Goal: Use online tool/utility: Use online tool/utility

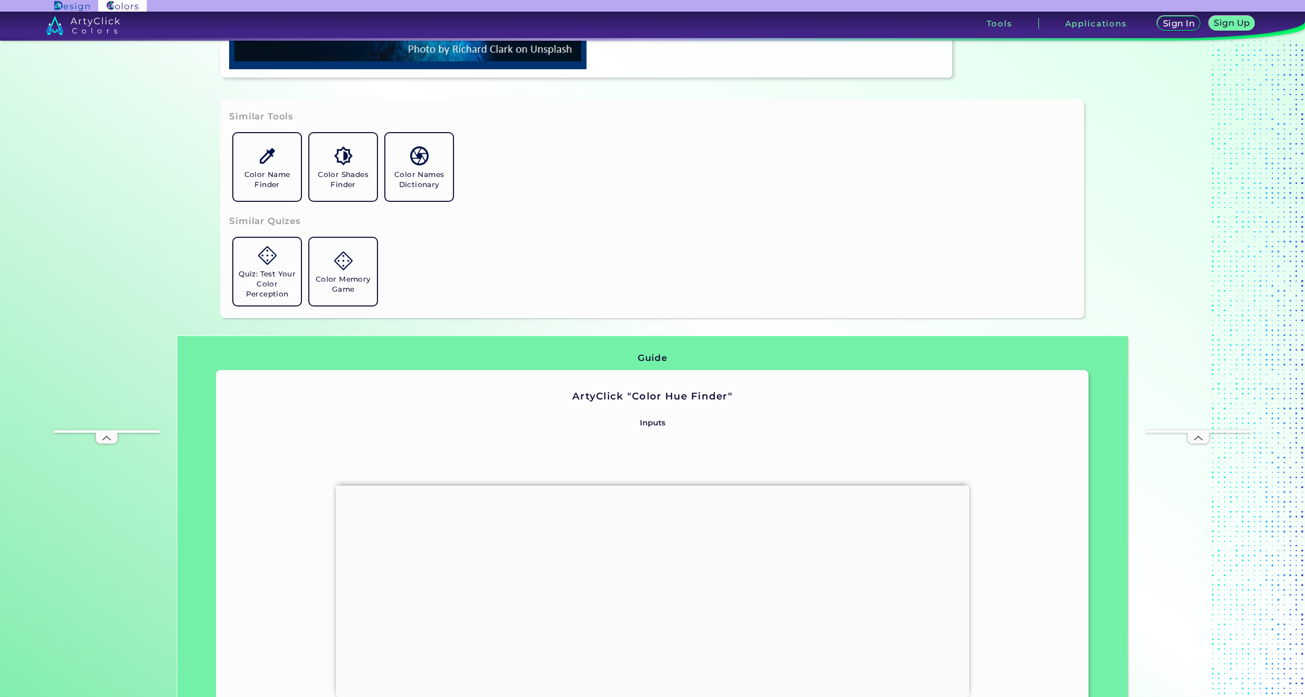
scroll to position [425, 0]
click at [655, 485] on div at bounding box center [653, 485] width 634 height 0
click at [651, 488] on div at bounding box center [653, 488] width 634 height 0
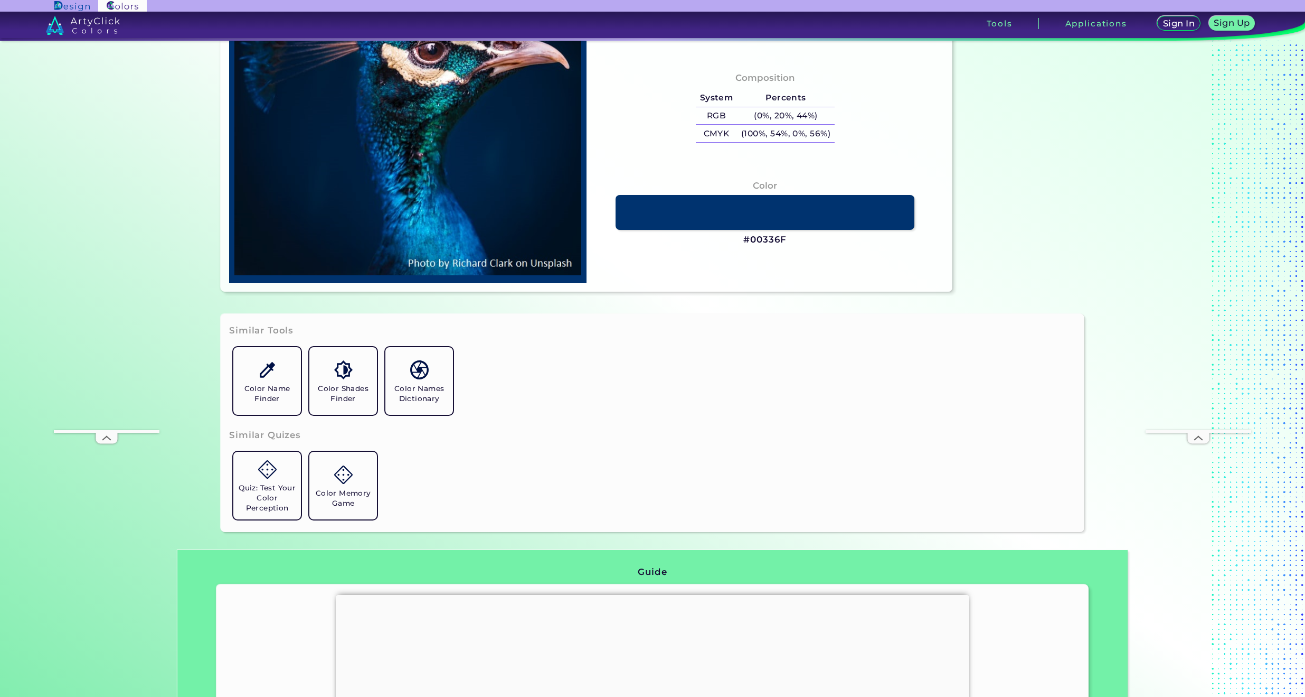
type input "#000000"
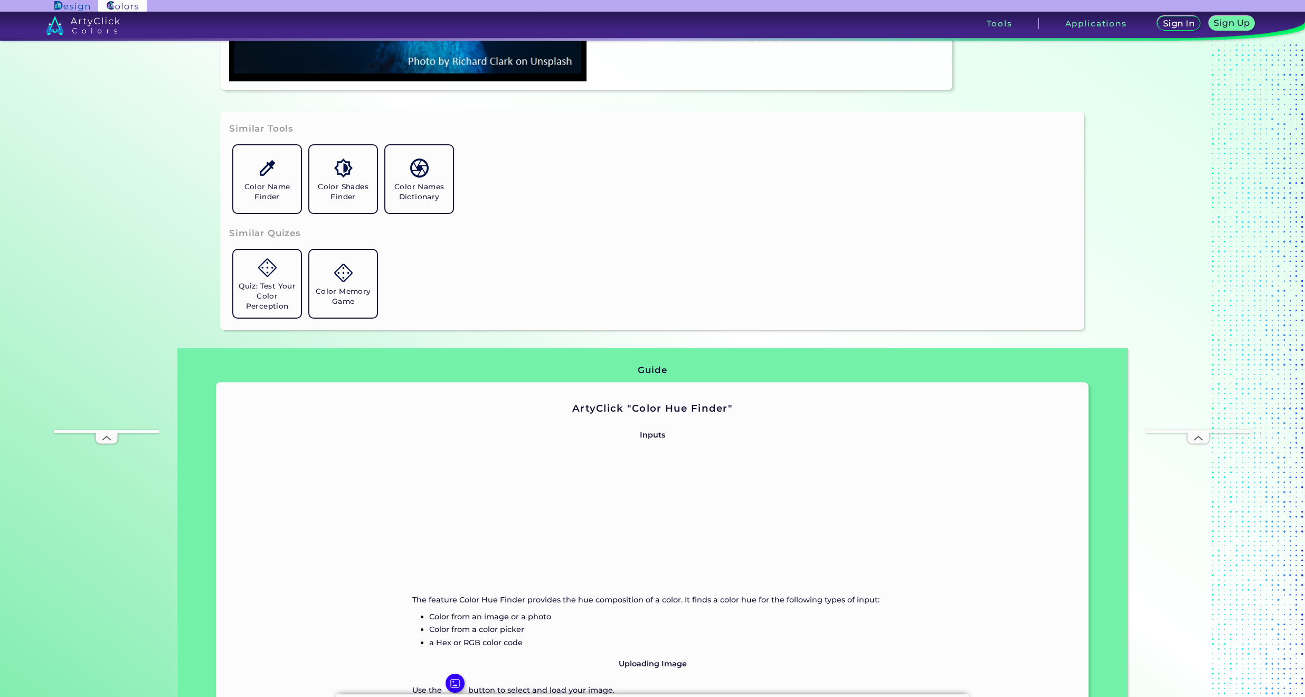
scroll to position [0, 0]
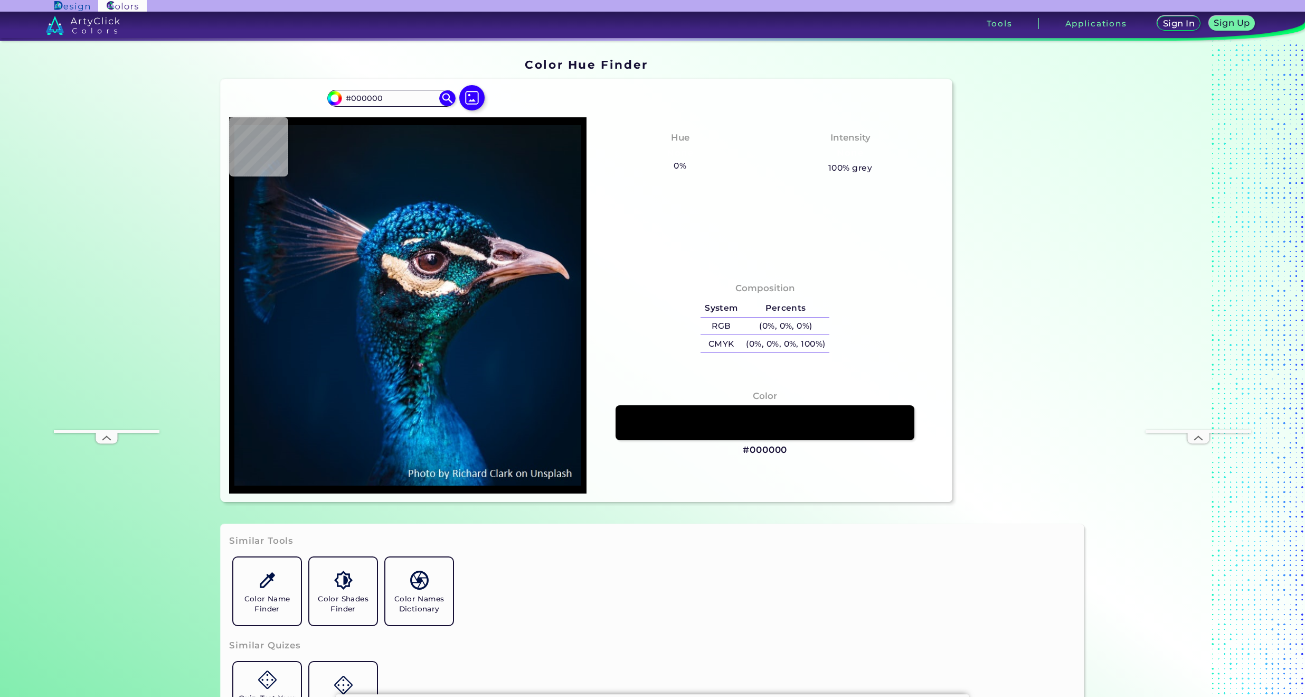
type input "#e4c8d5"
type input "#E4C8D5"
type input "#e9cfdb"
type input "#E9CFDB"
type input "#e0c0cd"
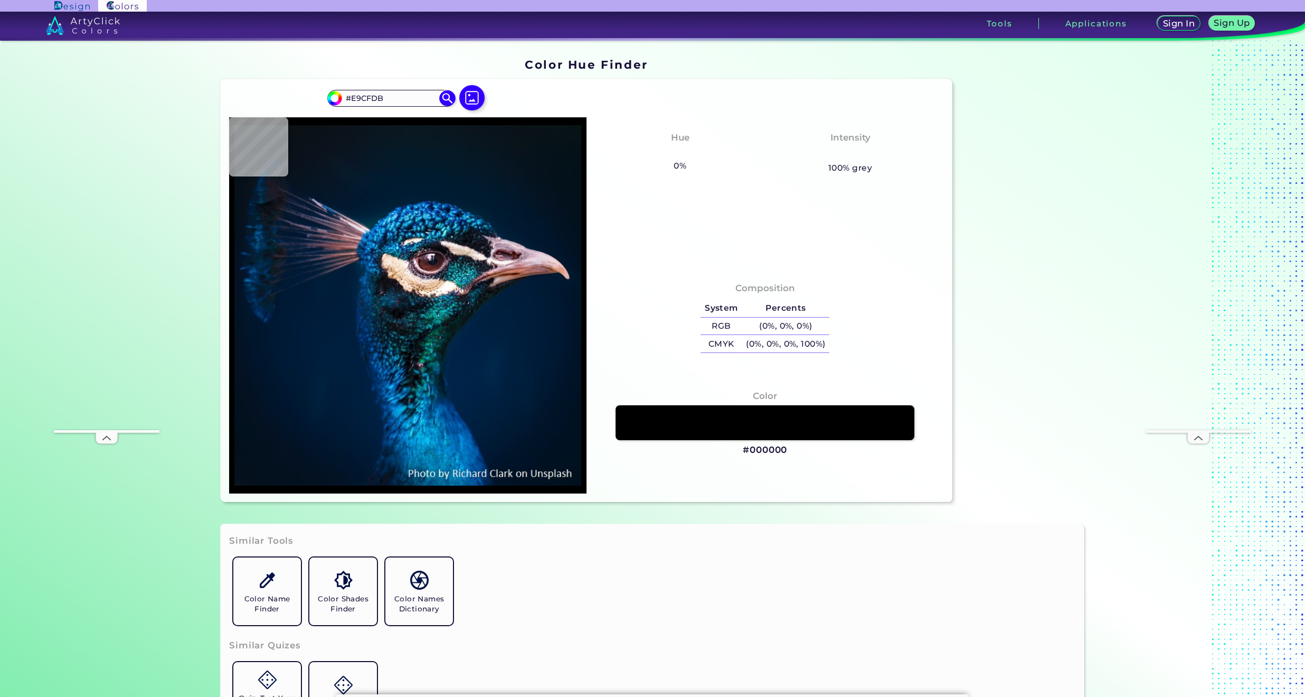
type input "#E0C0CD"
type input "#c99fa9"
type input "#C99FA9"
type input "#d3a4aa"
type input "#D3A4AA"
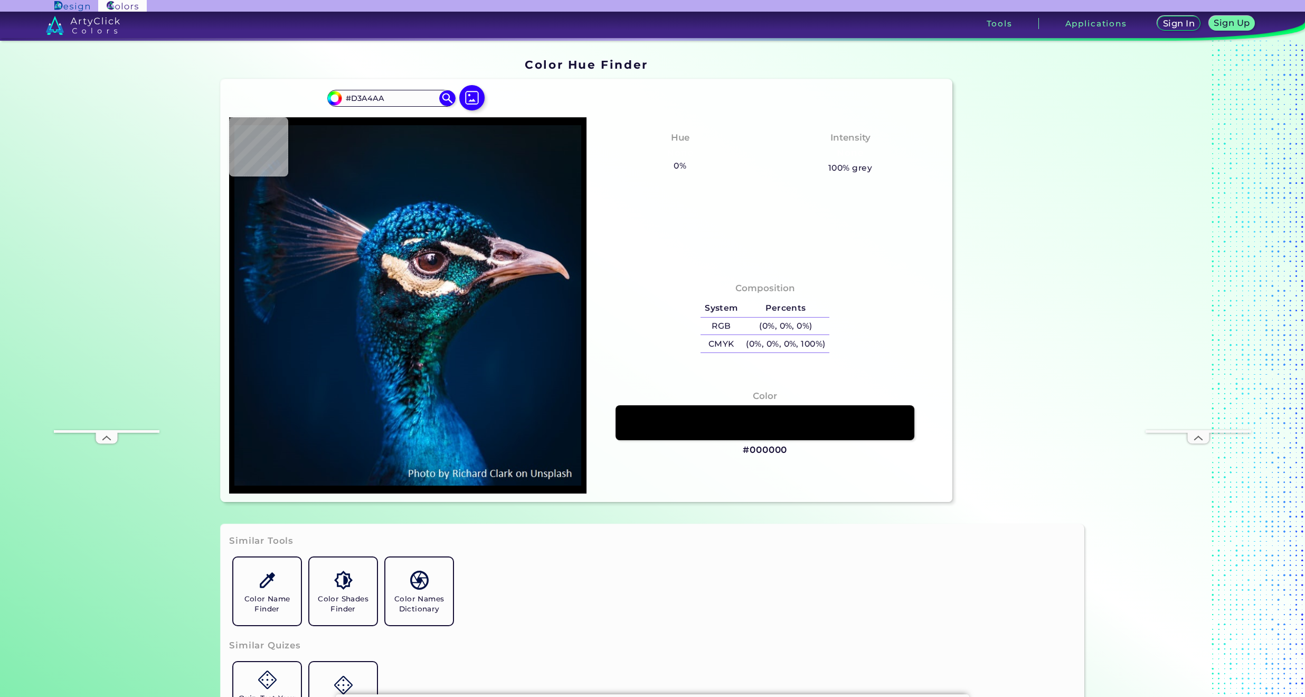
type input "#be807e"
type input "#BE807E"
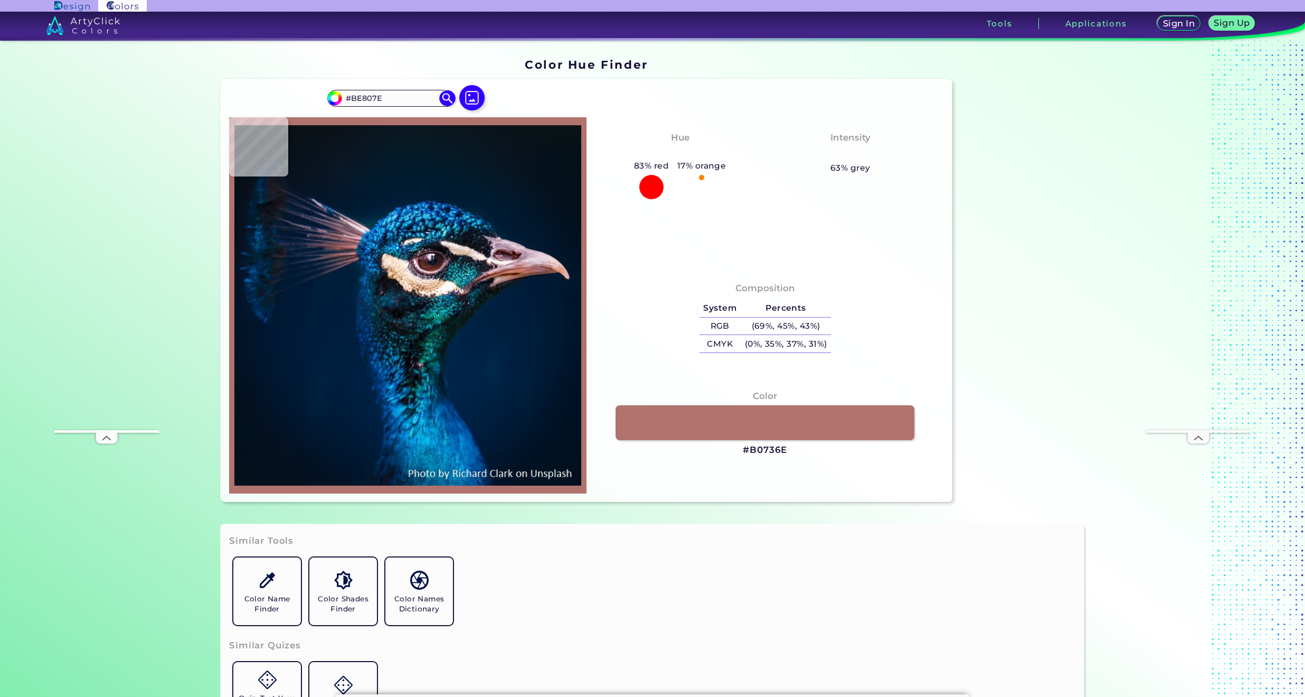
type input "#b0736e"
type input "#B0736E"
type input "#a66763"
type input "#A66763"
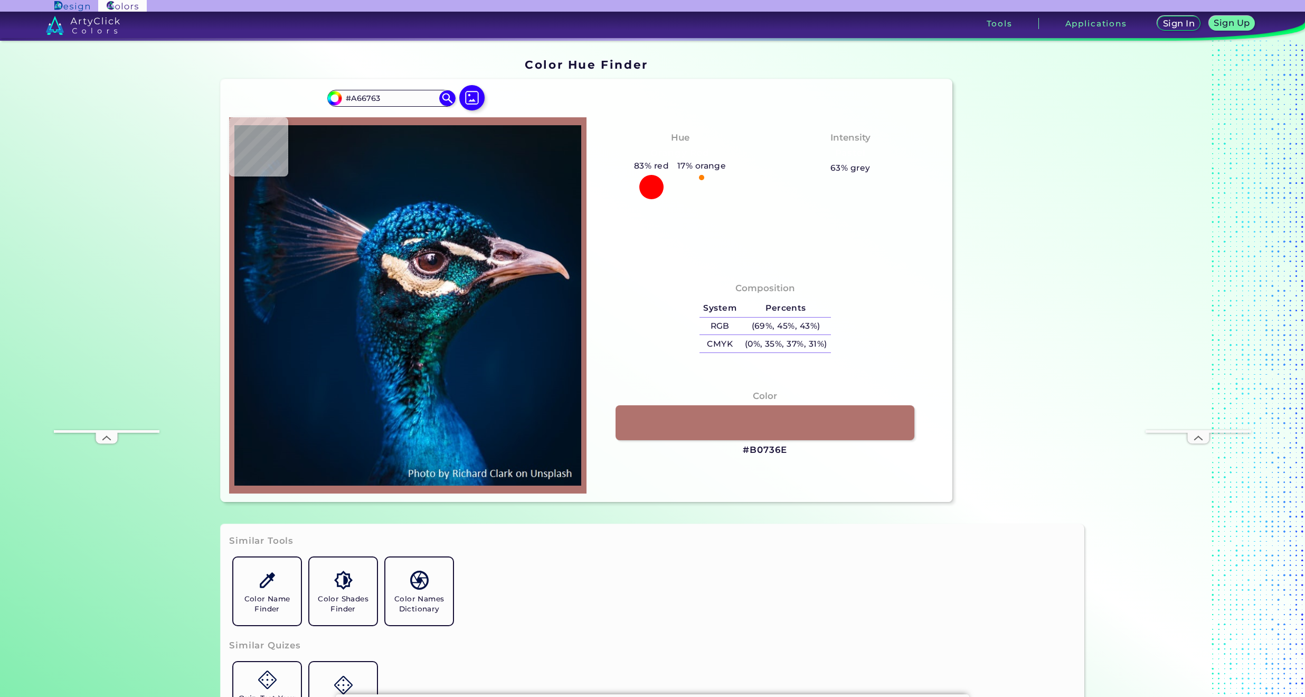
type input "#cb9289"
type input "#CB9289"
type input "#e8d5e0"
type input "#E8D5E0"
type input "#021428"
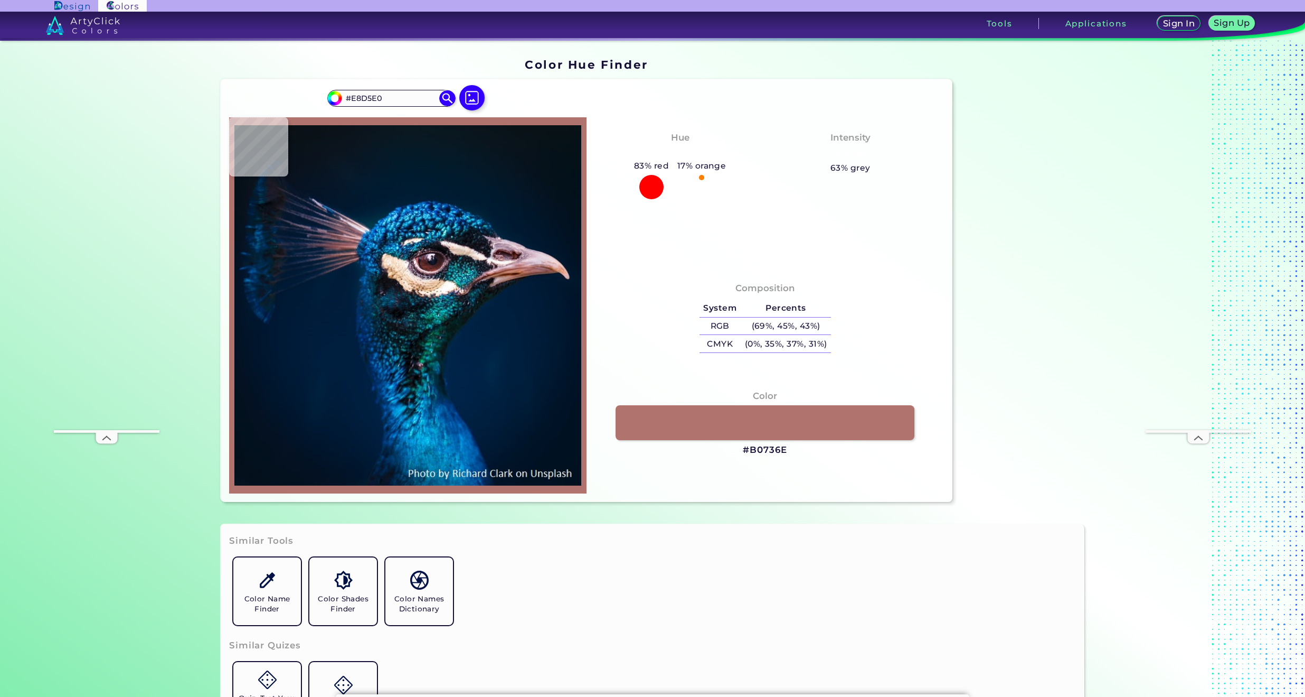
type input "#021428"
type input "#03111c"
type input "#03111C"
type input "#05121b"
type input "#05121B"
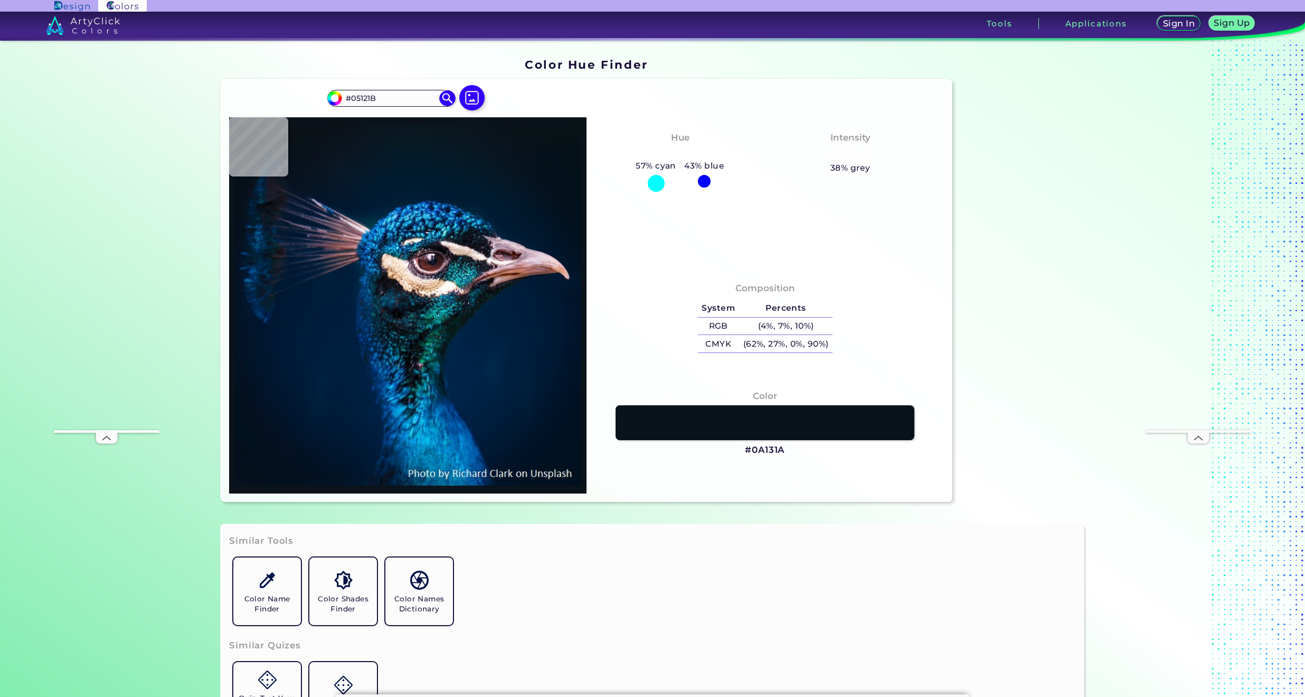
type input "#0a131a"
type input "#0A131A"
type input "#081922"
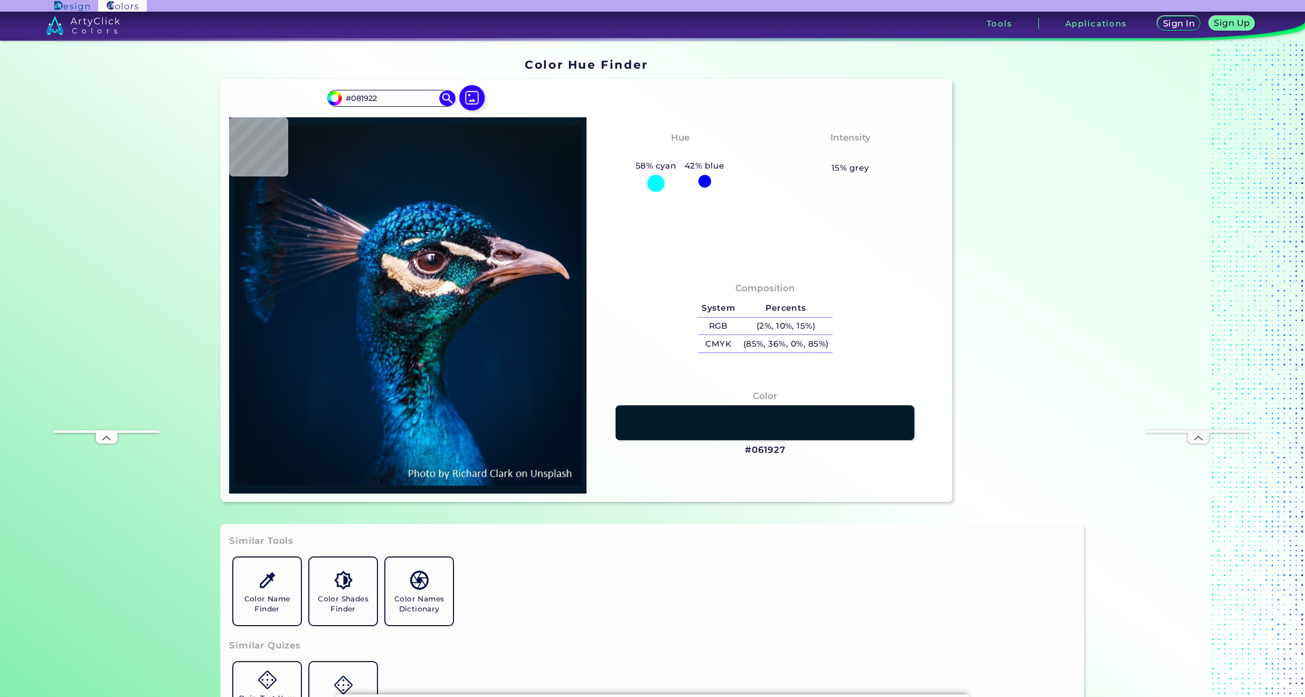
type input "#061927"
type input "#001a31"
type input "#001A31"
type input "#1e8fca"
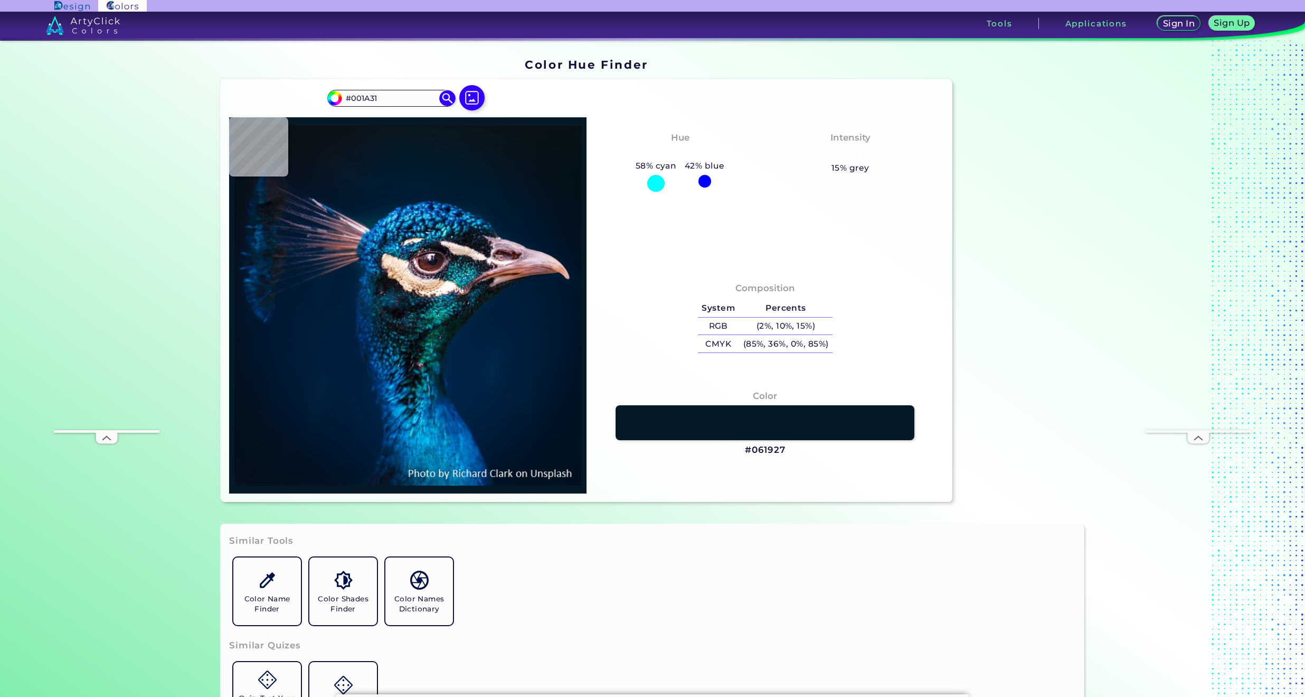
type input "#1E8FCA"
type input "#121b24"
type input "#121B24"
type input "#111722"
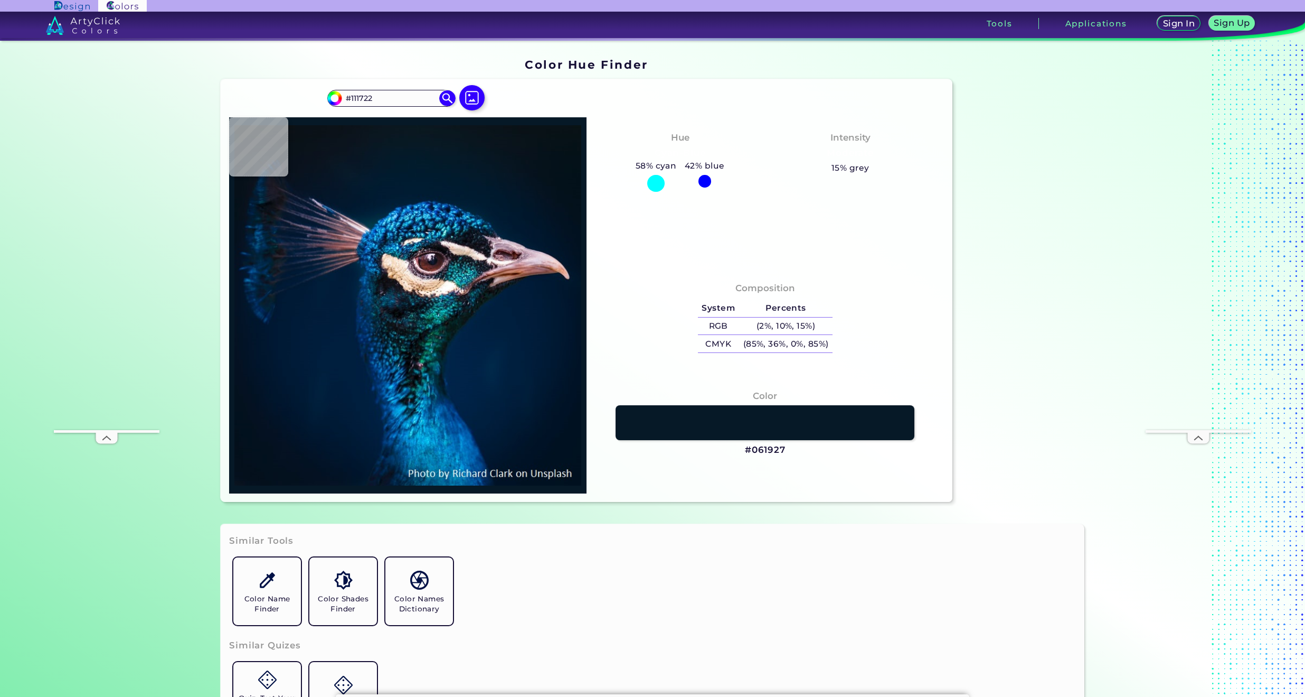
type input "#0a1215"
type input "#0A1215"
type input "#cfc7c6"
type input "#CFC7C6"
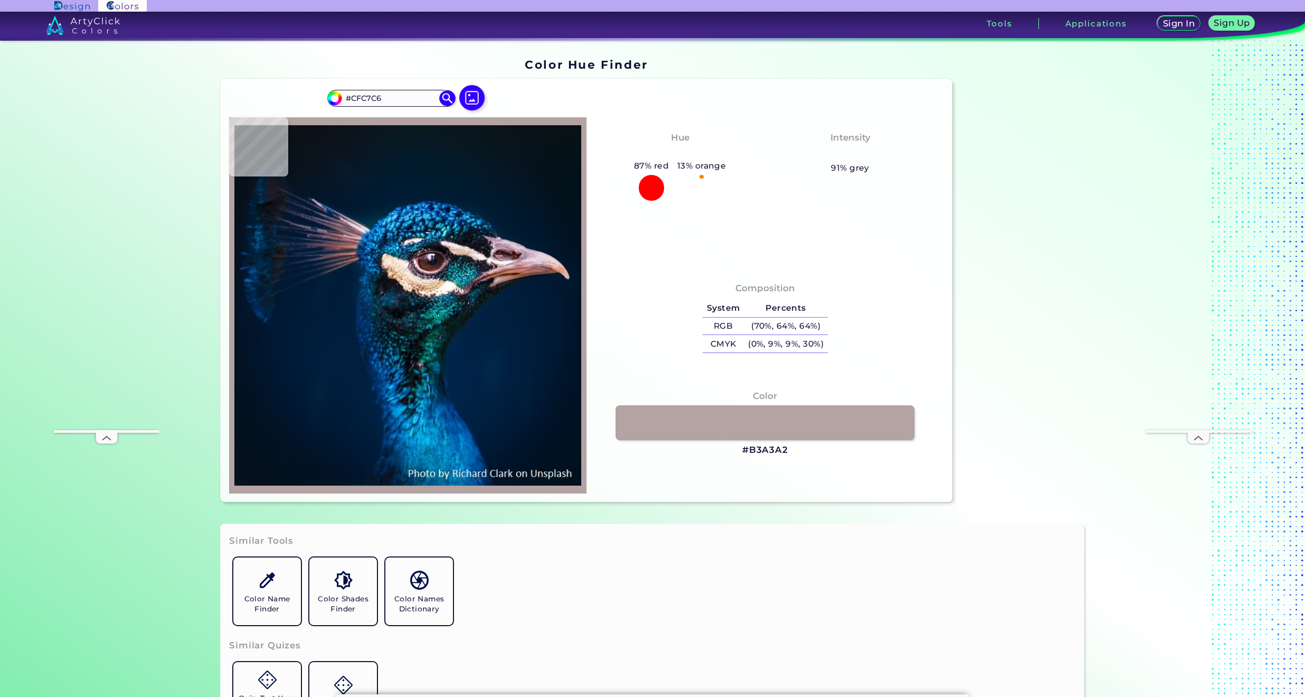
type input "#b3a3a2"
type input "#B3A3A2"
type input "#092732"
type input "#012836"
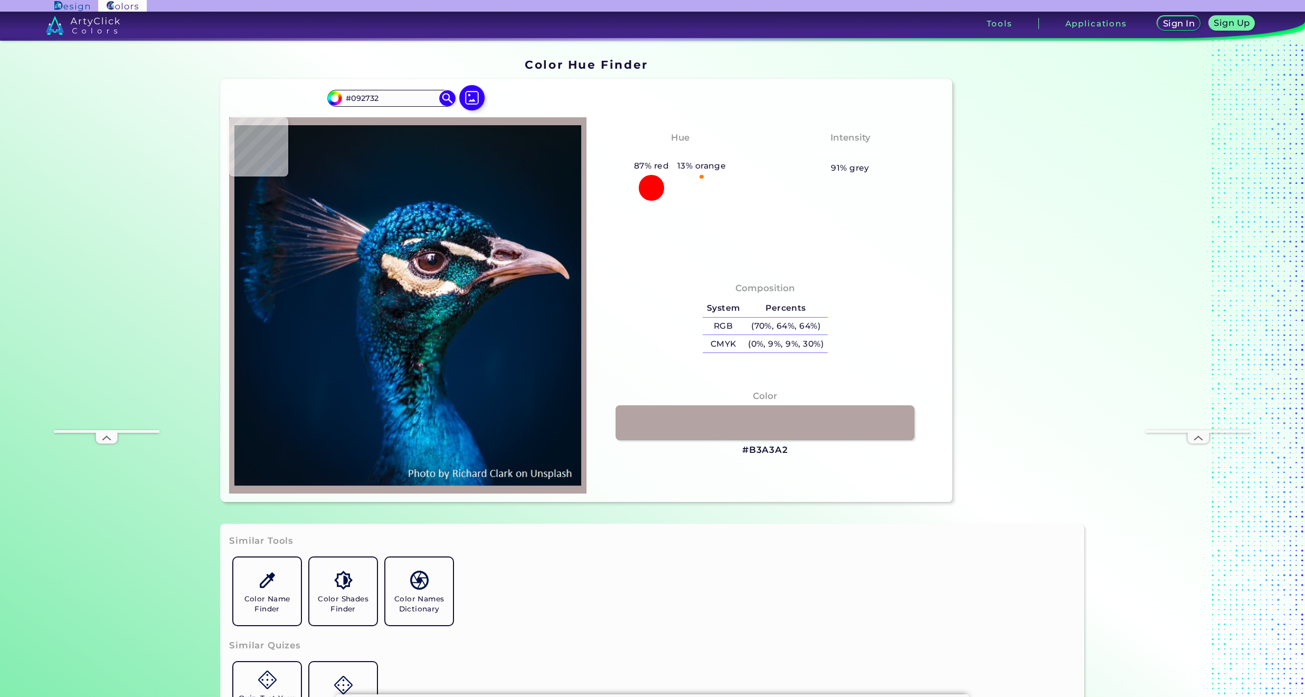
type input "#012836"
type input "#21293b"
type input "#21293B"
type input "#0e1420"
type input "#0E1420"
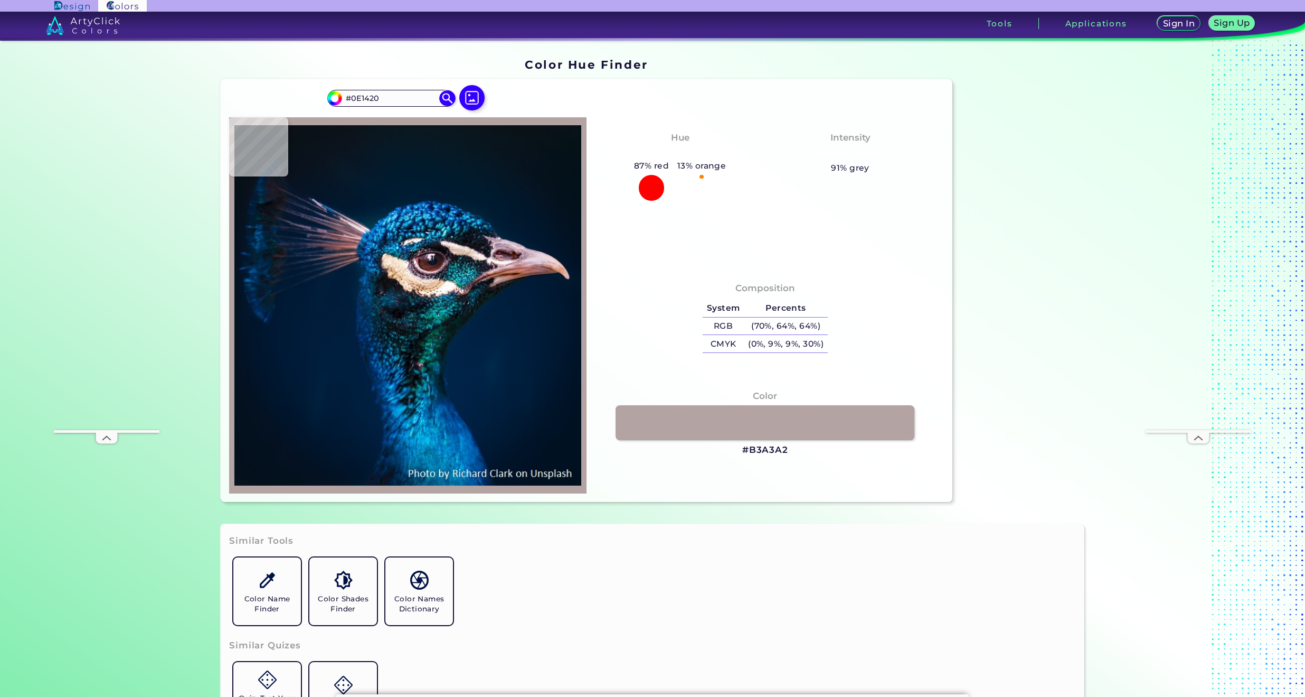
type input "#f9f1f1"
type input "#F9F1F1"
type input "#b3a2a0"
type input "#B3A2A0"
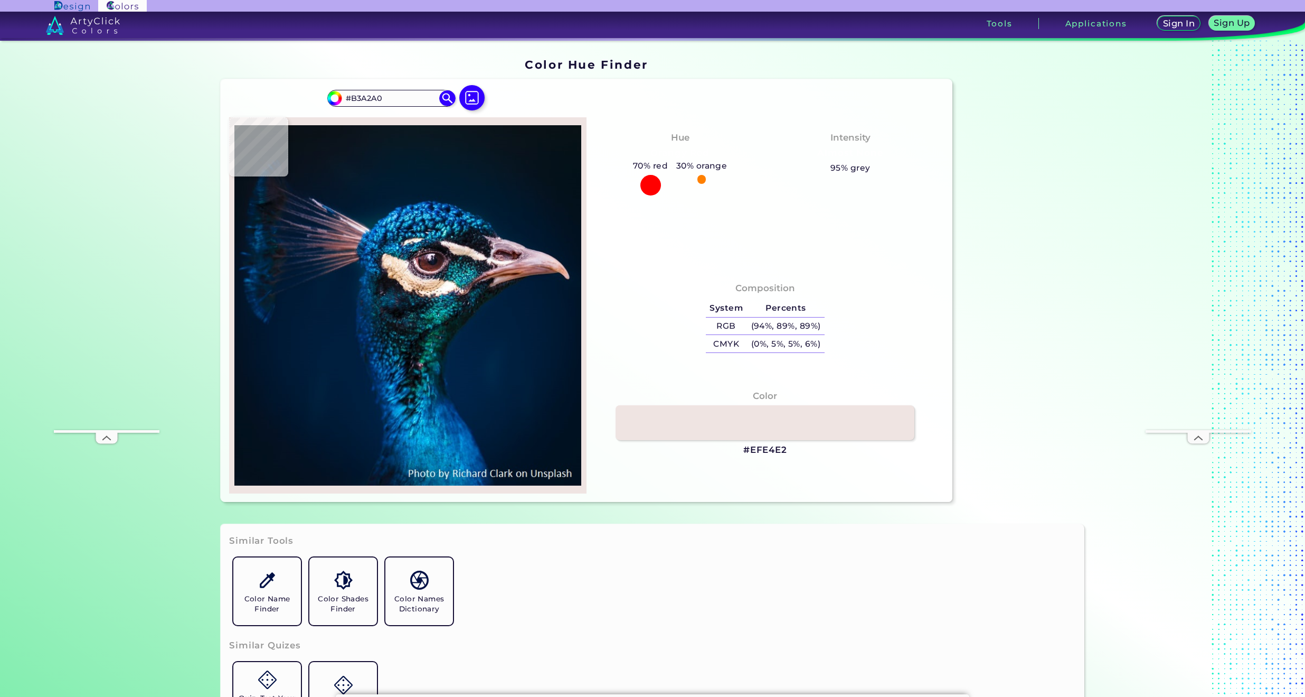
type input "#efe4e2"
type input "#EFE4E2"
type input "#f3efec"
type input "#F3EFEC"
type input "#f2f8f4"
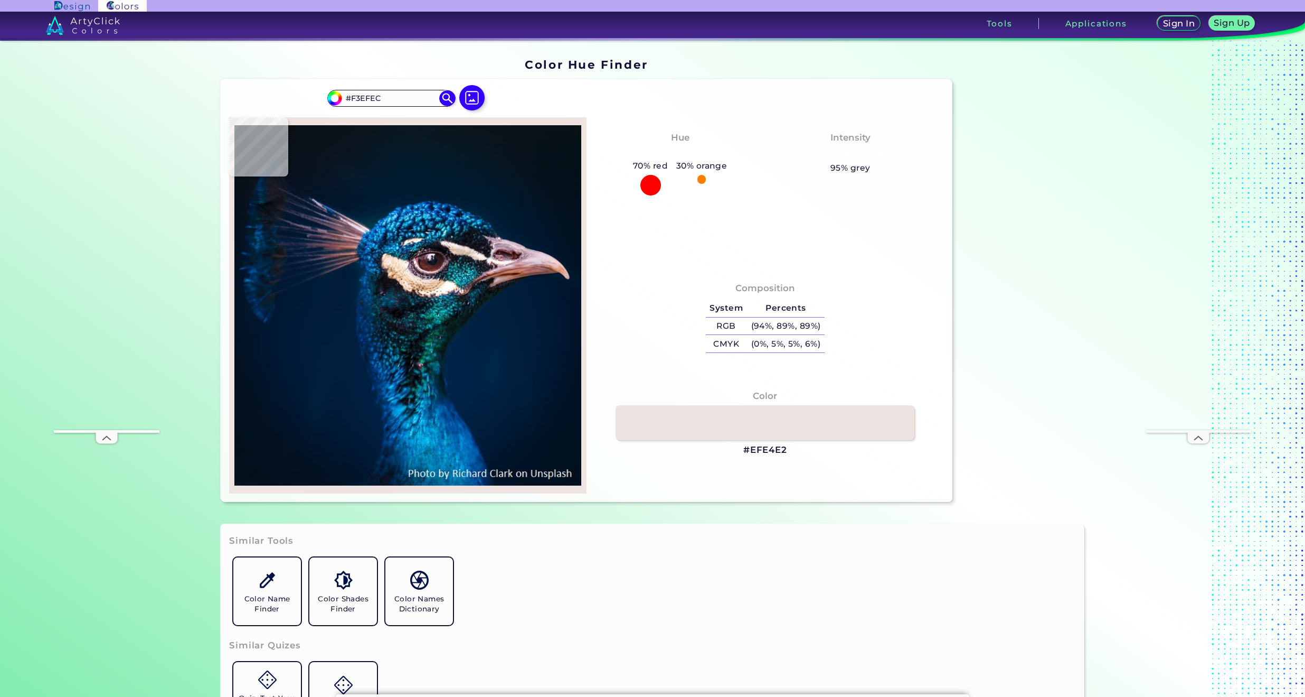
type input "#F2F8F4"
type input "#f9f5f4"
type input "#F9F5F4"
type input "#f8f9f9"
type input "#F8F9F9"
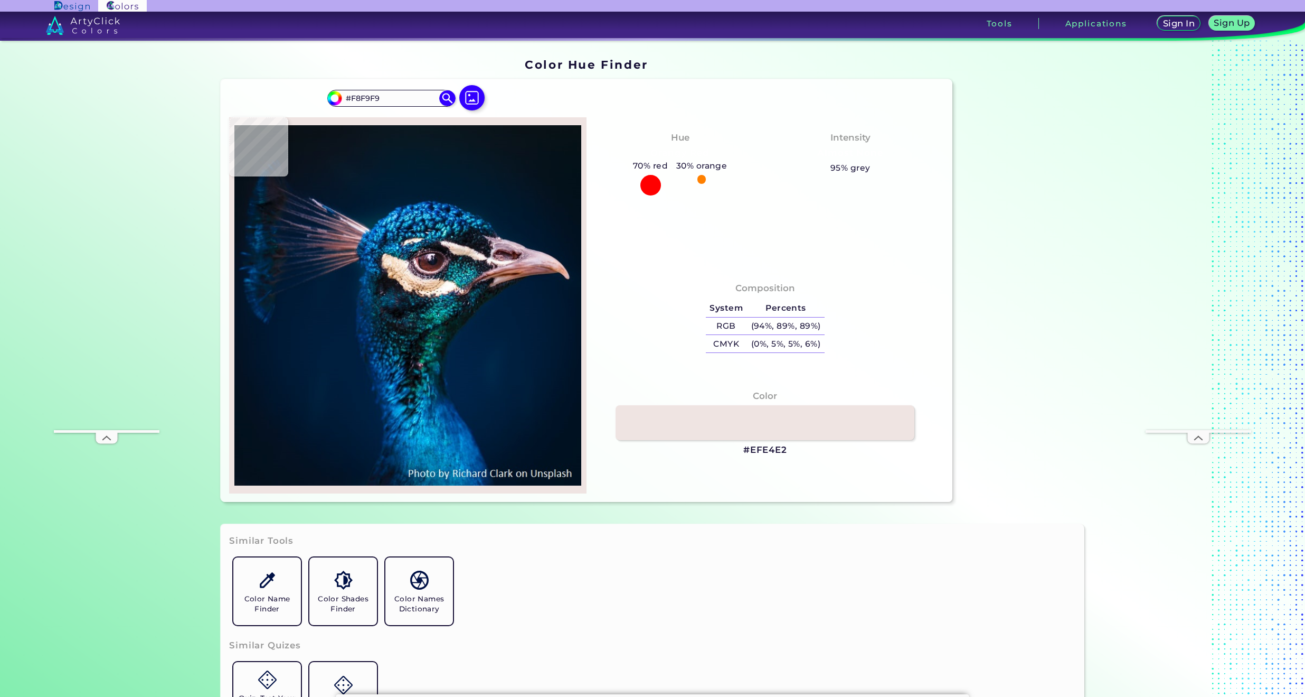
type input "#fef9f6"
type input "#FEF9F6"
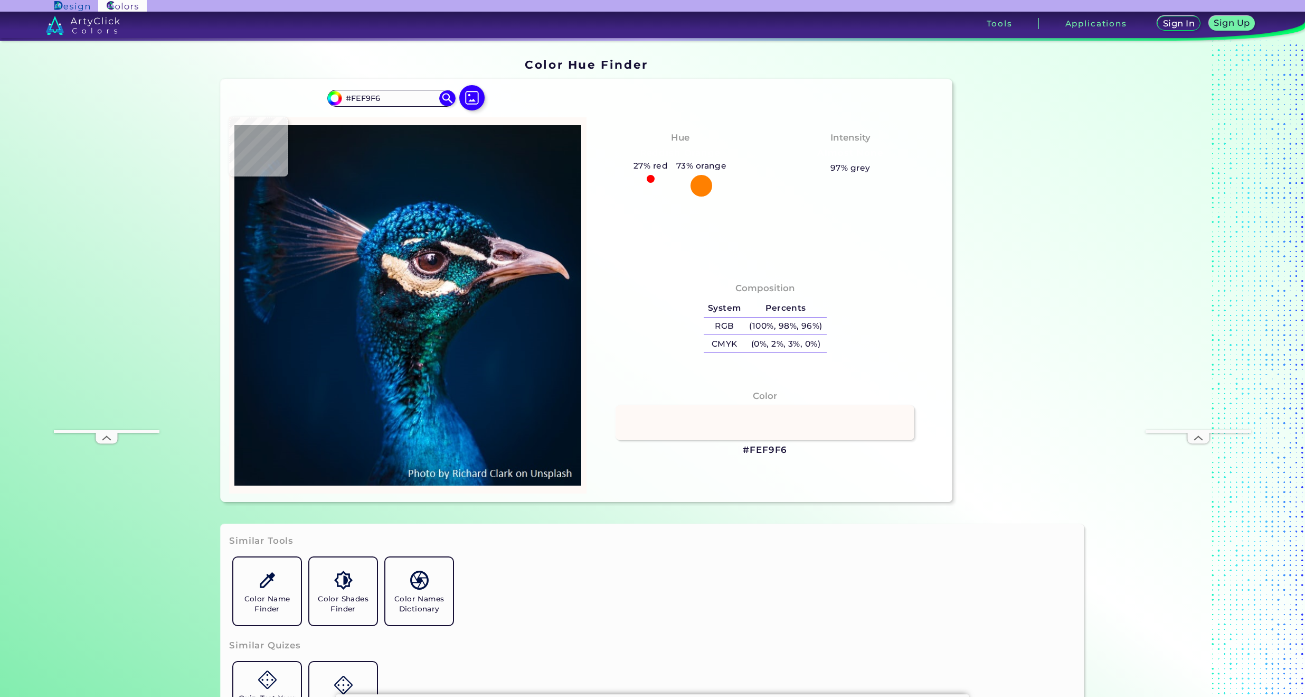
type input "#fbf3f4"
type input "#FBF3F4"
type input "#f9e9eb"
type input "#F9E9EB"
type input "#dfc7cb"
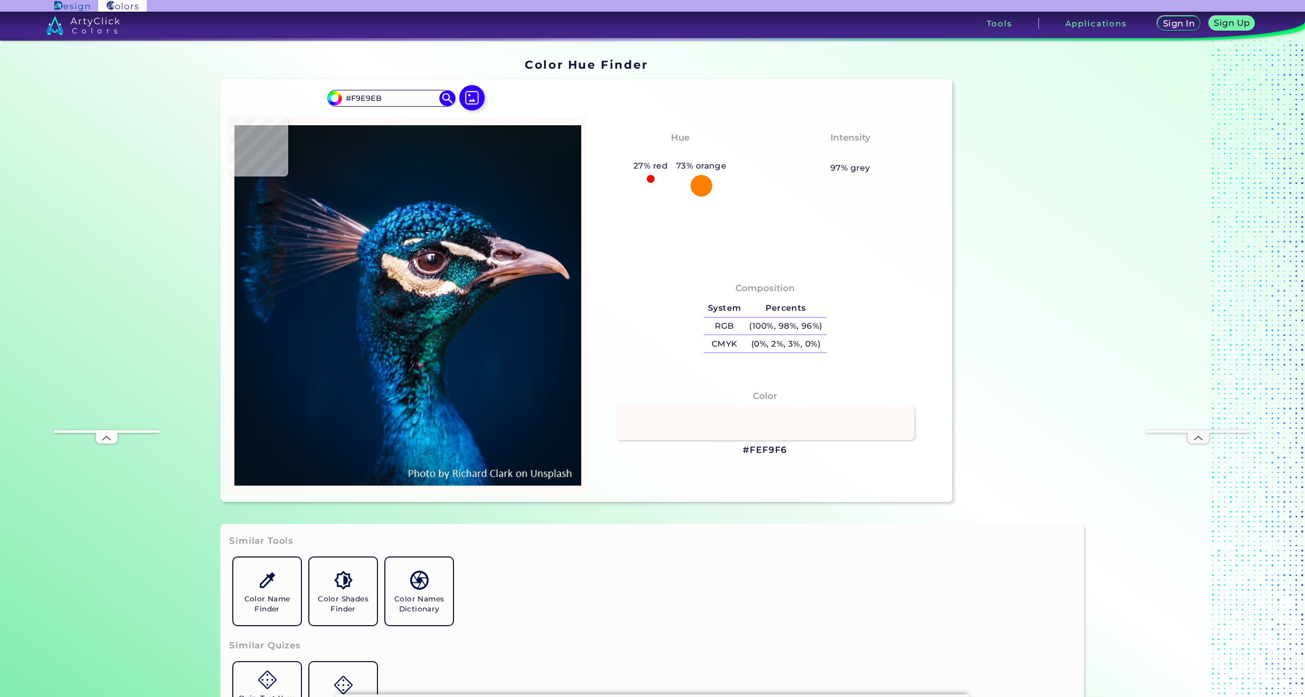
type input "#DFC7CB"
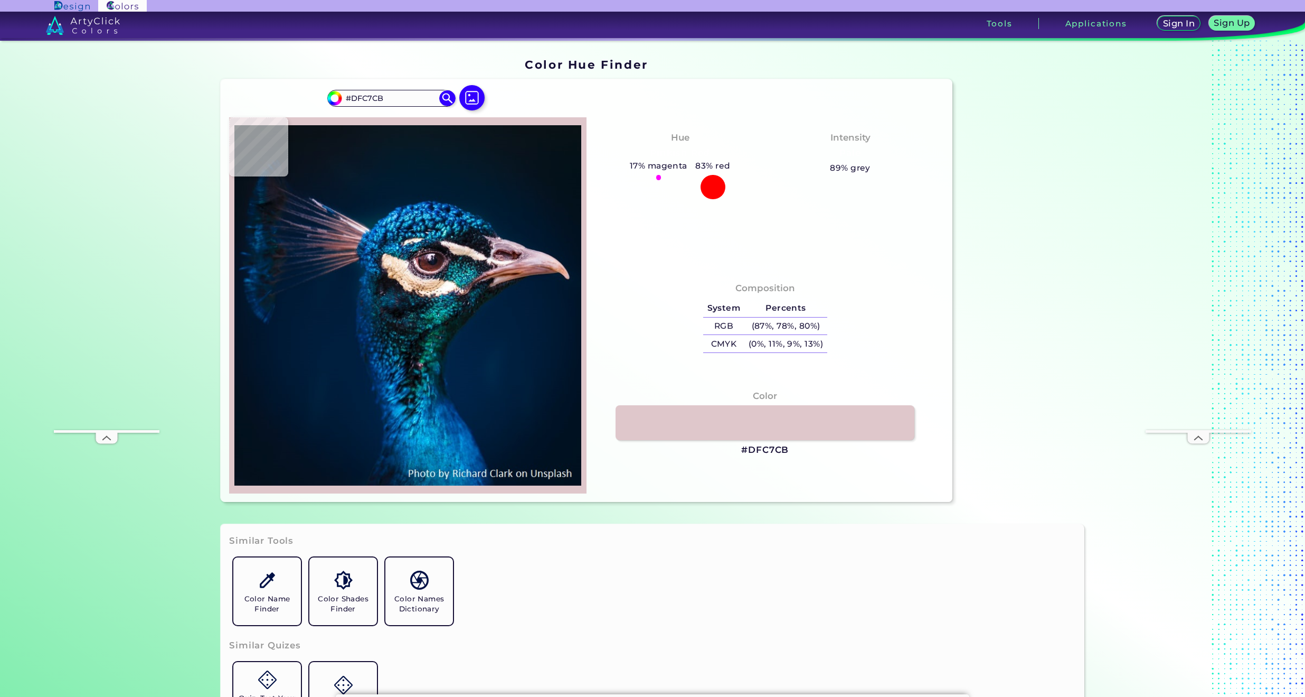
type input "#e3c8c9"
type input "#E3C8C9"
type input "#dec0c3"
type input "#DEC0C3"
type input "#f7ecec"
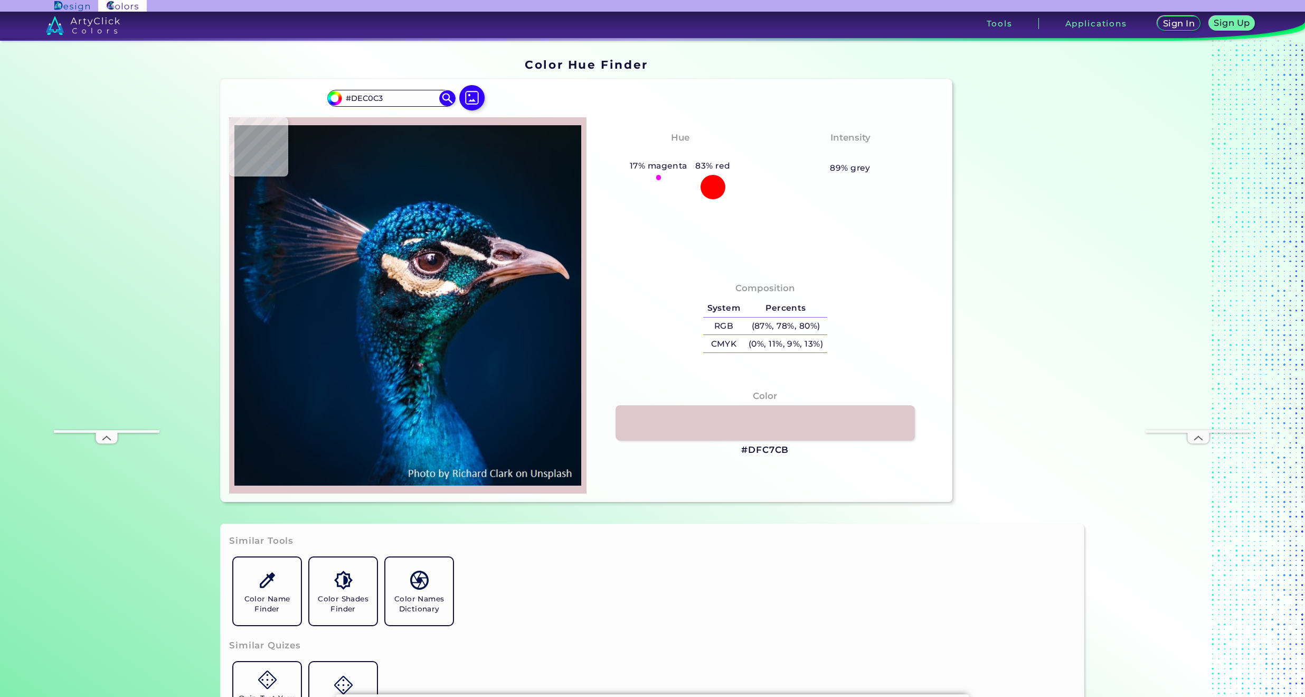
type input "#F7ECEC"
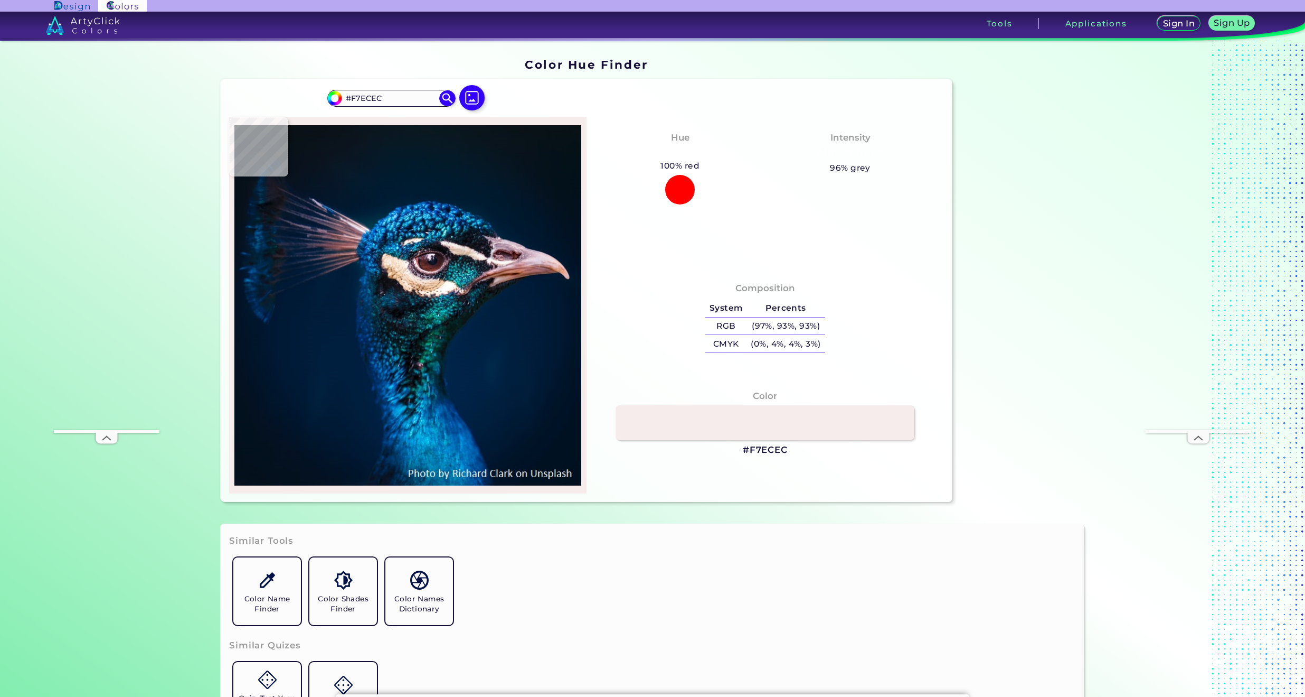
type input "#f4e4e5"
type input "#F4E4E5"
type input "#fbedec"
type input "#FBEDEC"
type input "#fbf0ee"
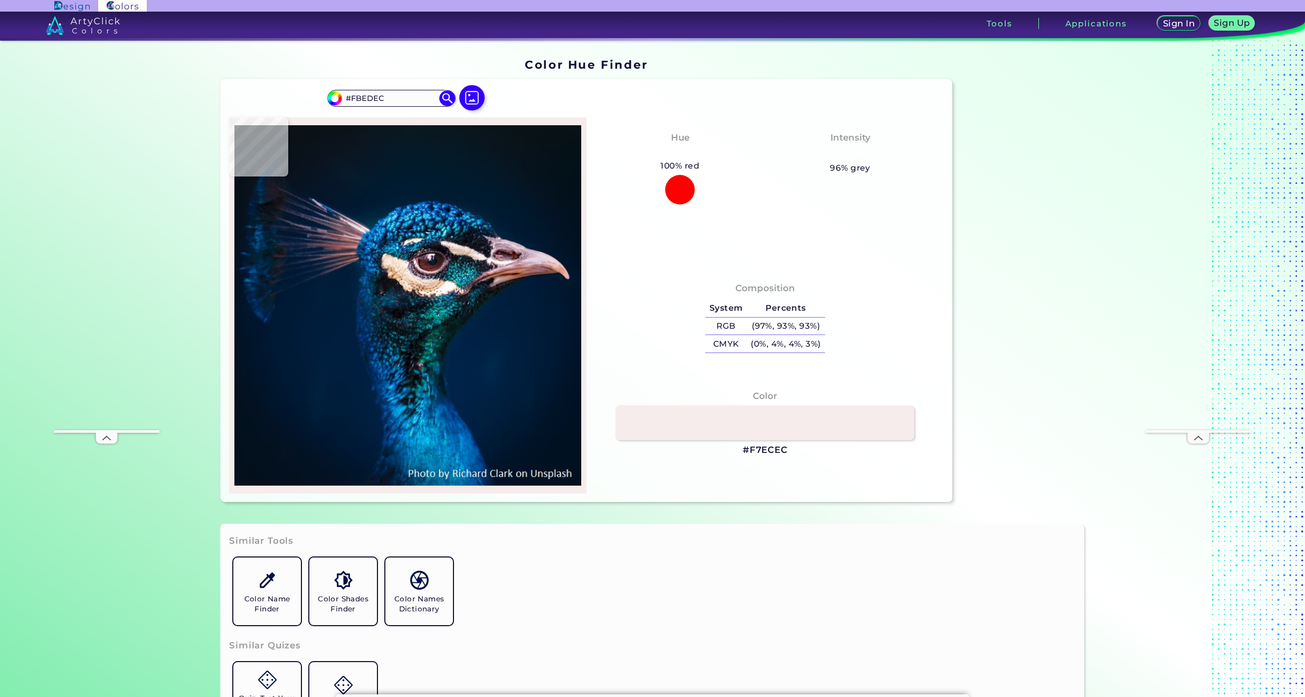
type input "#FBF0EE"
type input "#fcf0ed"
type input "#FCF0ED"
type input "#fbf1ef"
type input "#FBF1EF"
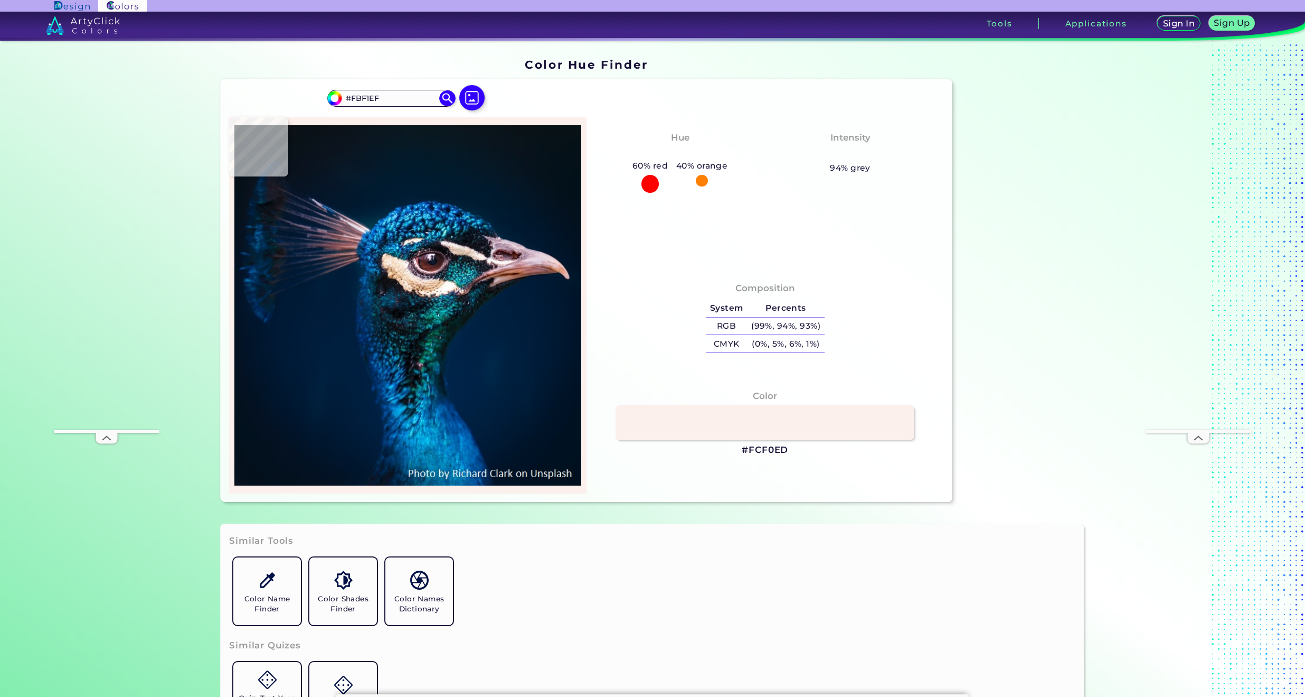
type input "#fbf0ef"
type input "#FBF0EF"
type input "#ede1e2"
type input "#EDE1E2"
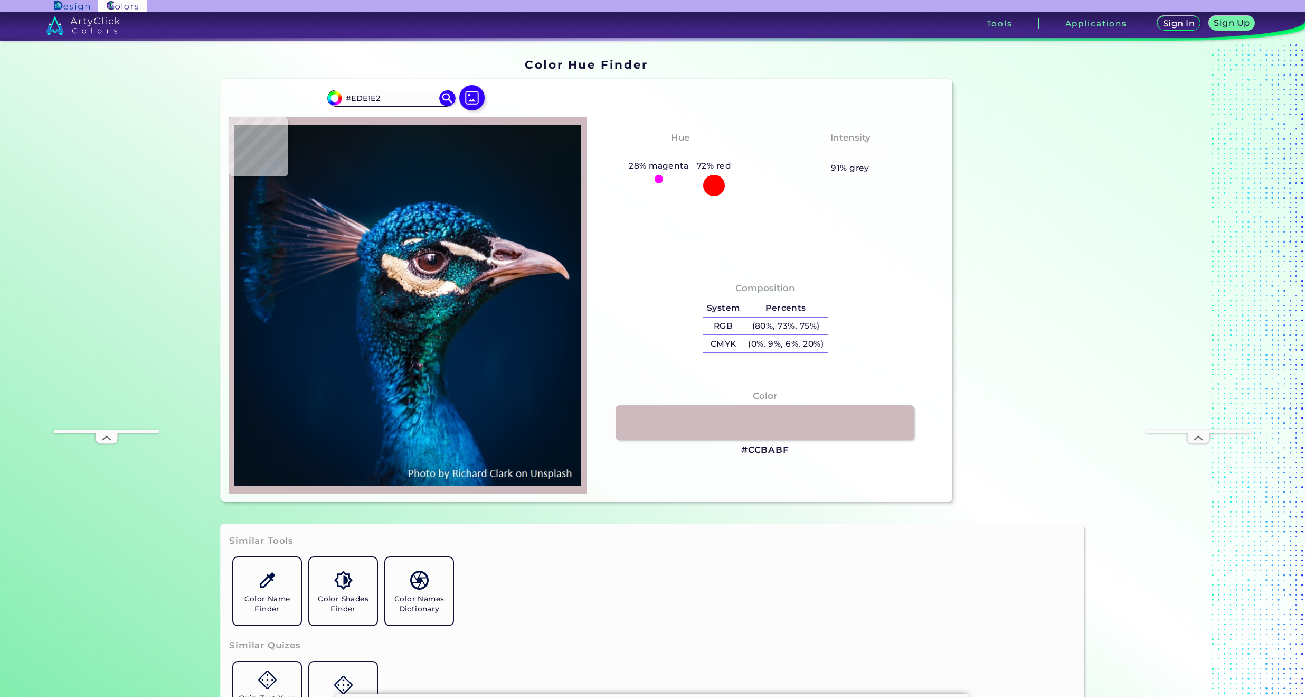
type input "#ccbabf"
type input "#CCBABF"
type input "#bba1ad"
type input "#BBA1AD"
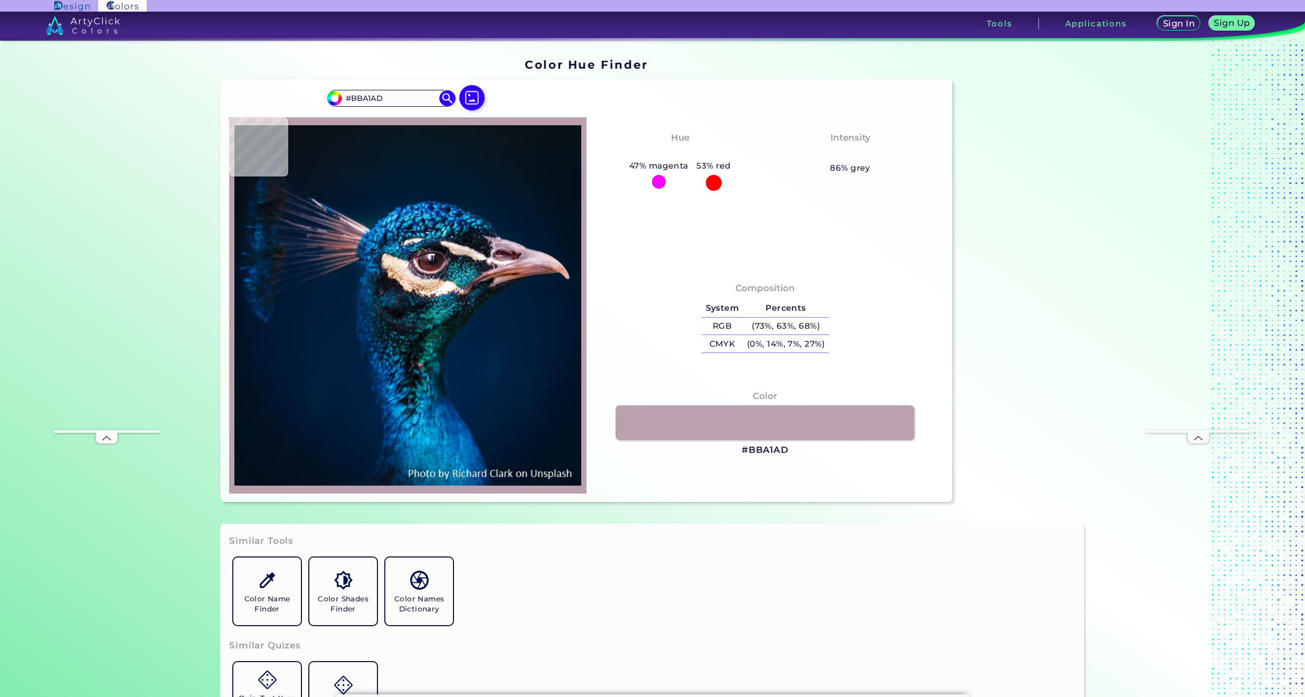
type input "#a68a99"
type input "#A68A99"
type input "#a18694"
type input "#A18694"
type input "#9d8291"
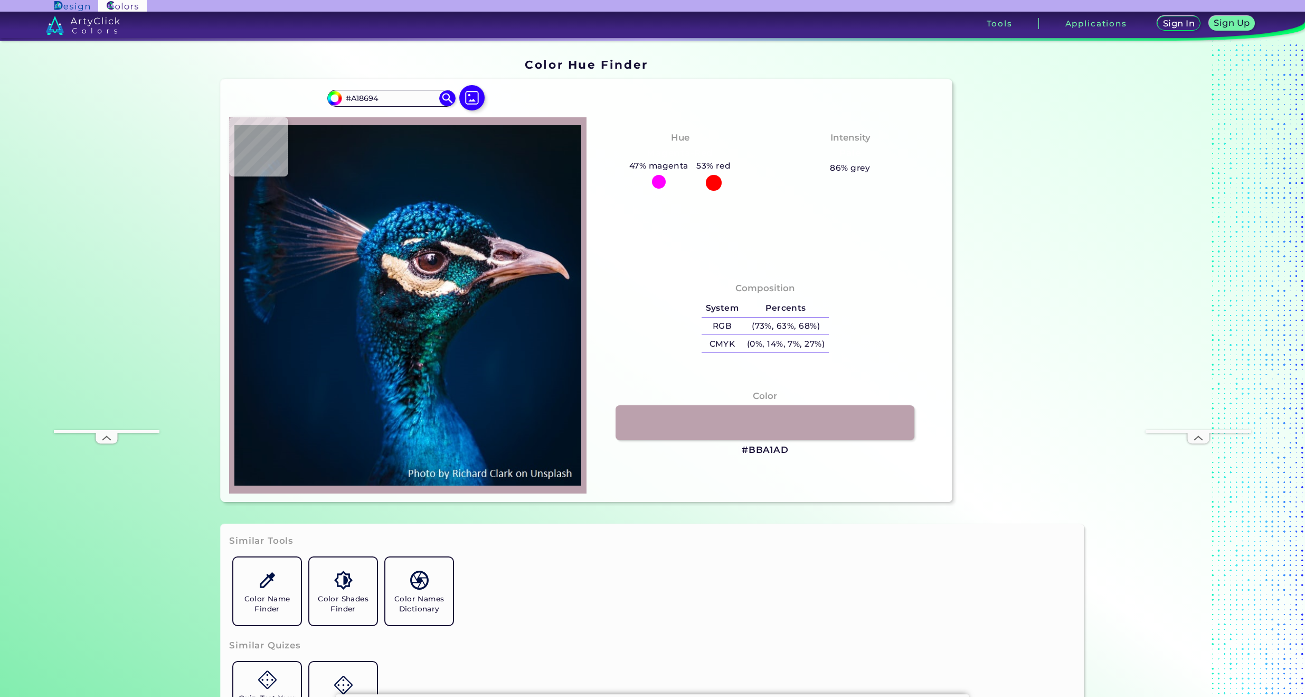
type input "#9D8291"
type input "#b39ba7"
type input "#B39BA7"
type input "#b59da9"
type input "#B59DA9"
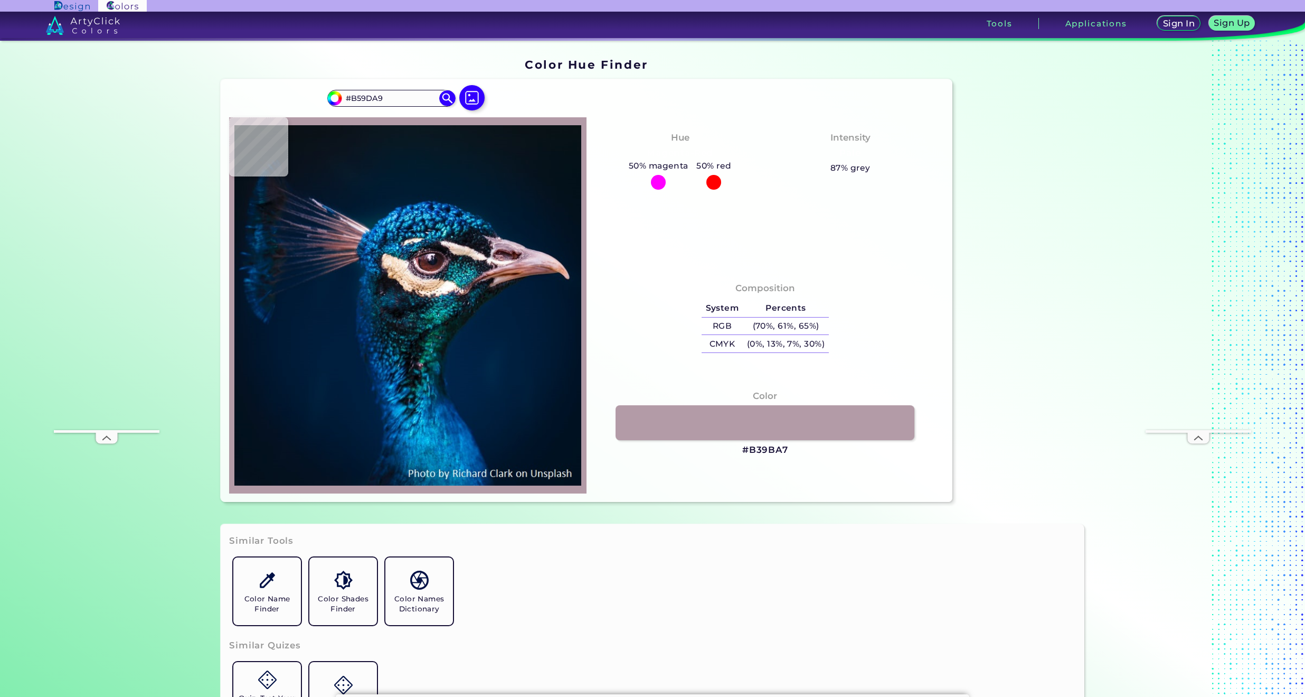
type input "#b397a5"
type input "#B397A5"
type input "#c2a2af"
type input "#C2A2AF"
type input "#cdabb7"
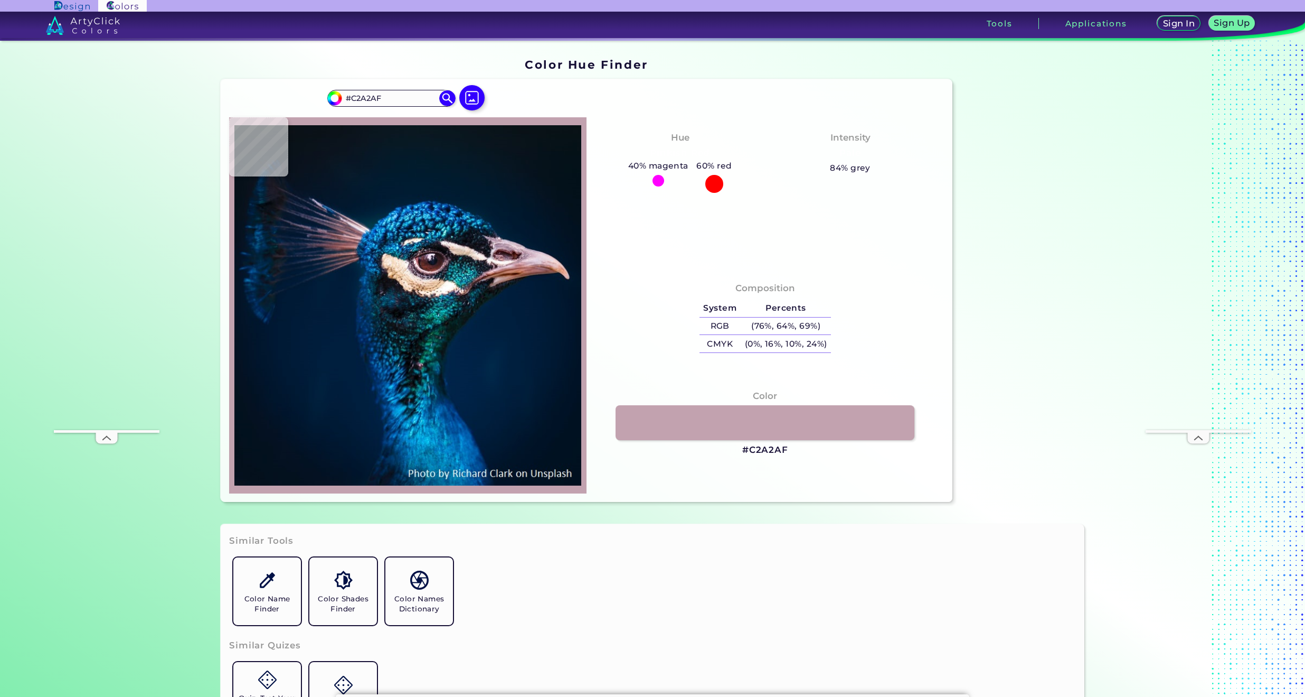
type input "#CDABB7"
type input "#ac8997"
type input "#AC8997"
type input "#ac8592"
type input "#AC8592"
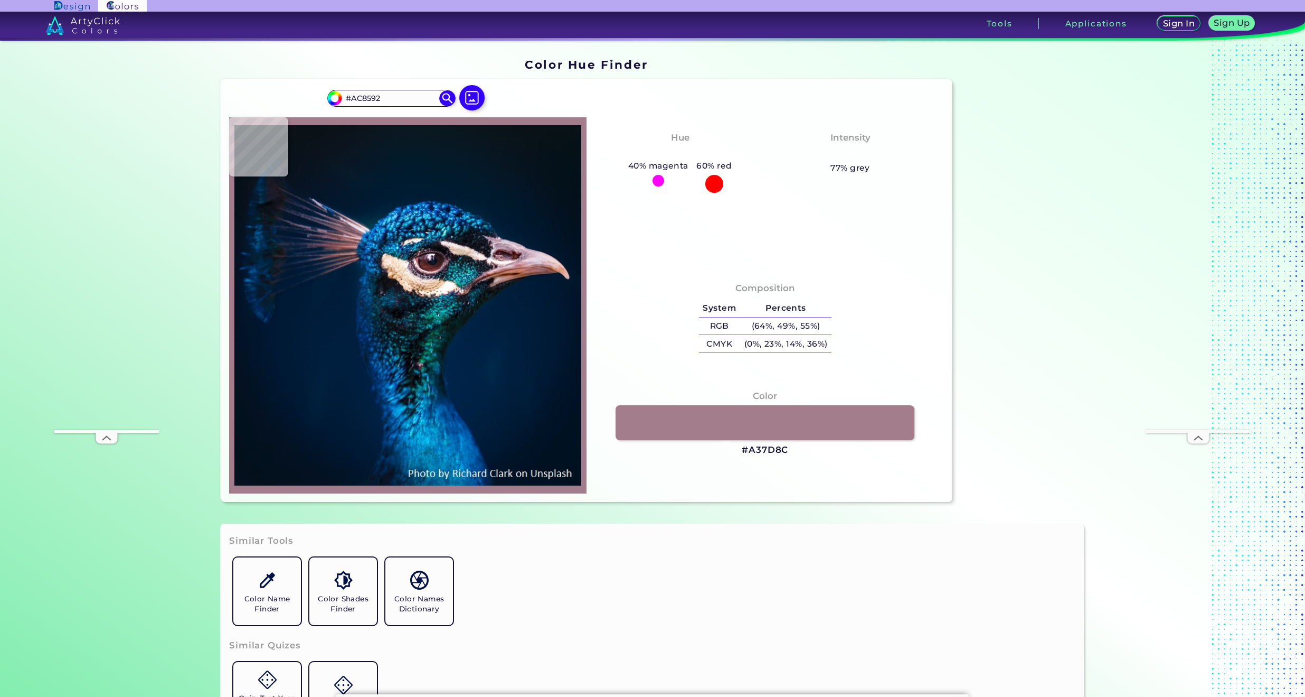
type input "#a37d8c"
type input "#A37D8C"
type input "#ac8492"
type input "#AC8492"
type input "#b08288"
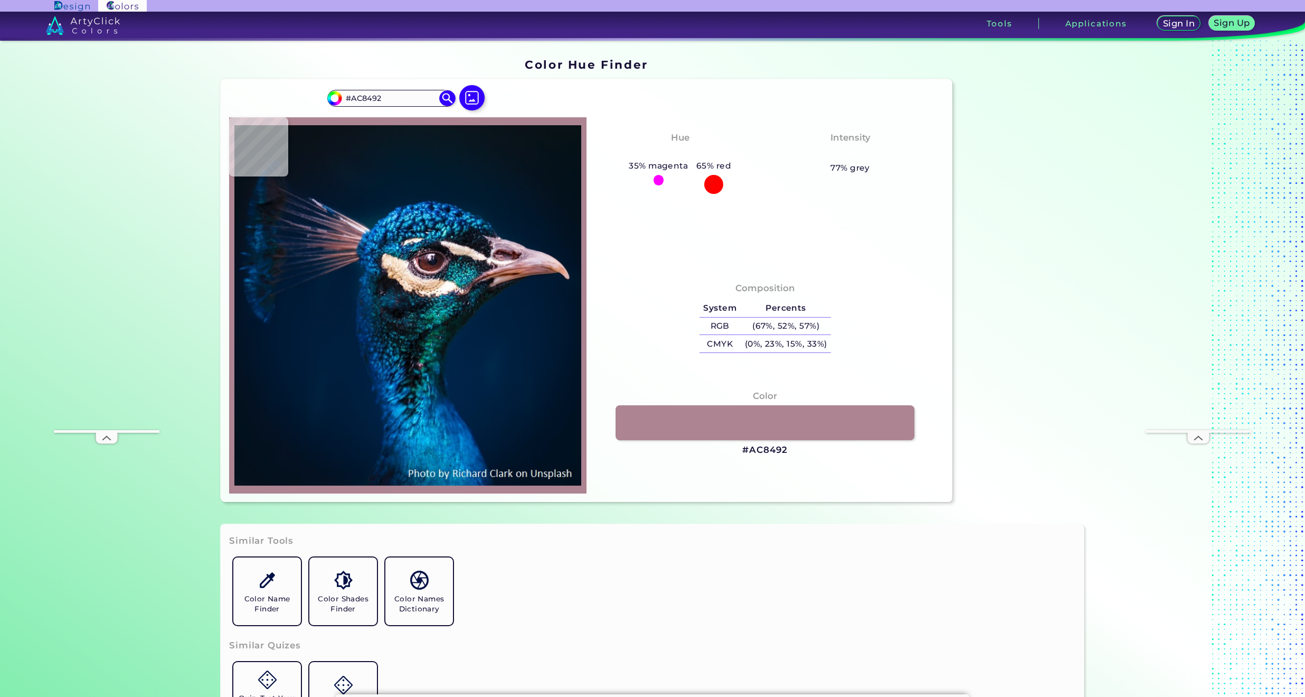
type input "#B08288"
type input "#9e747c"
type input "#9E747C"
type input "#c19295"
type input "#C19295"
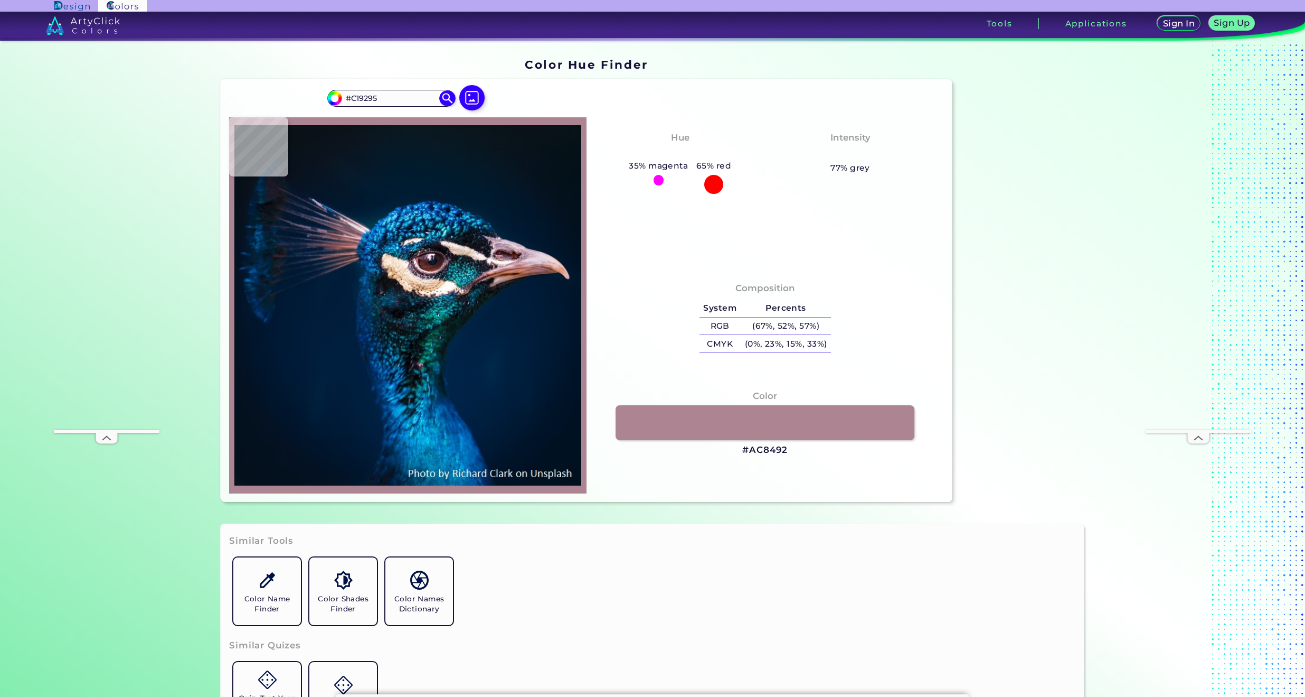
type input "#b58589"
type input "#B58589"
type input "#885560"
type input "#ac7a86"
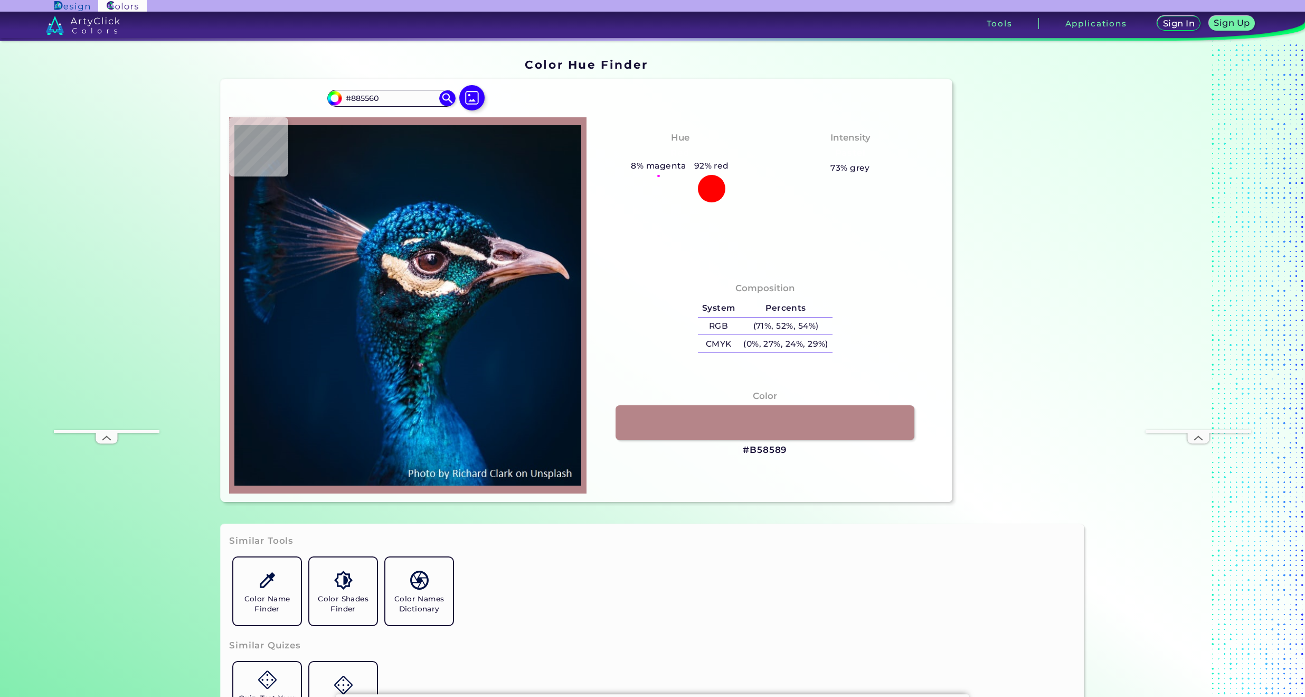
type input "#AC7A86"
type input "#bd8d9a"
type input "#BD8D9A"
type input "#a97985"
type input "#A97985"
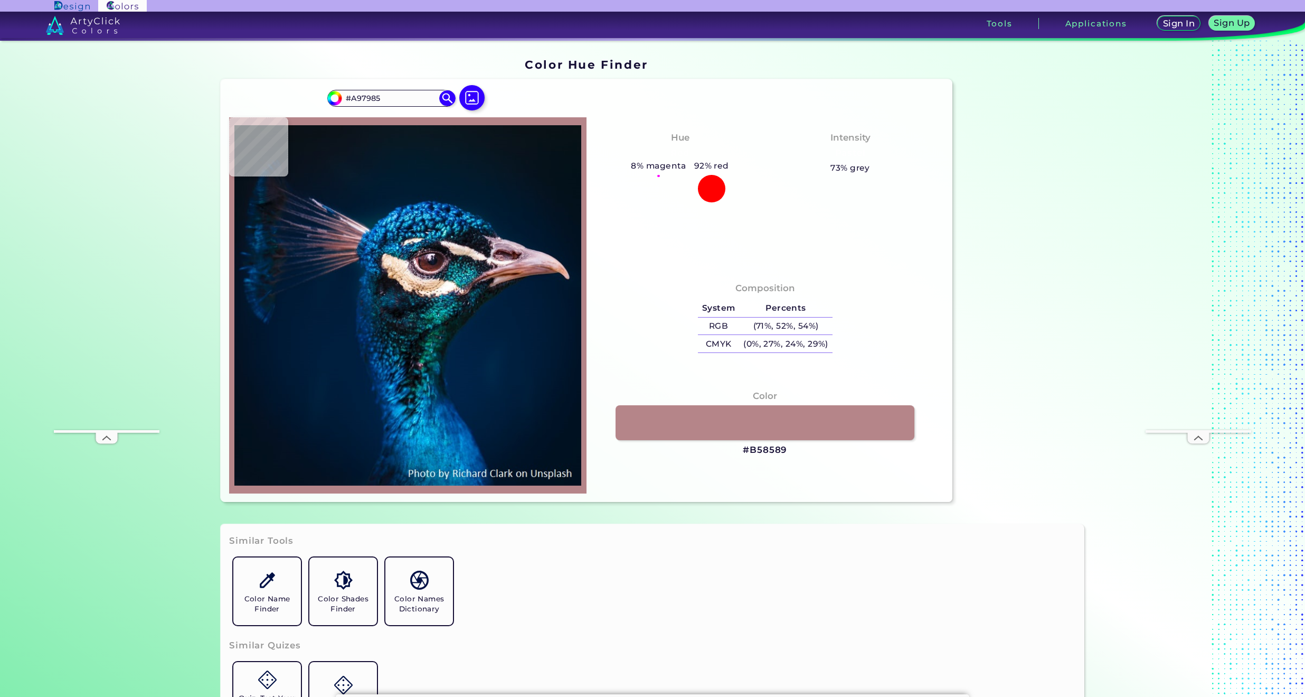
type input "#ad808c"
type input "#AD808C"
type input "#b48693"
type input "#B48693"
type input "#724858"
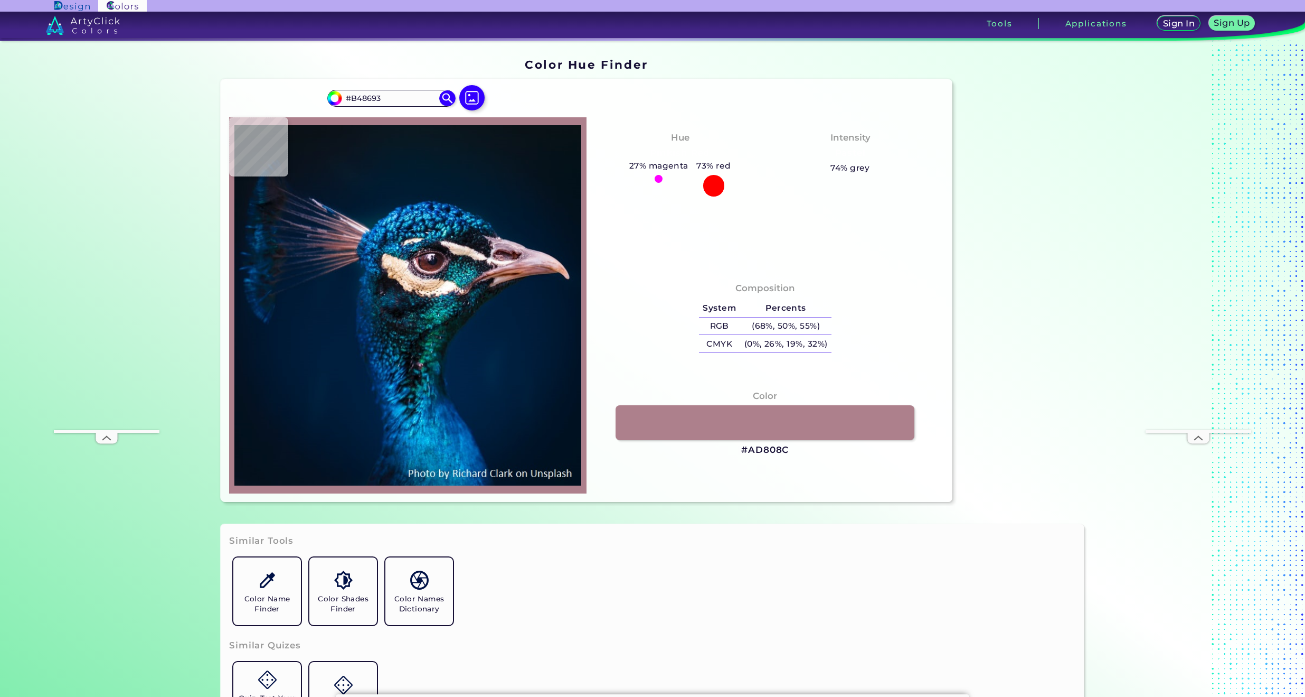
type input "#724858"
type input "#6c4150"
type input "#6C4150"
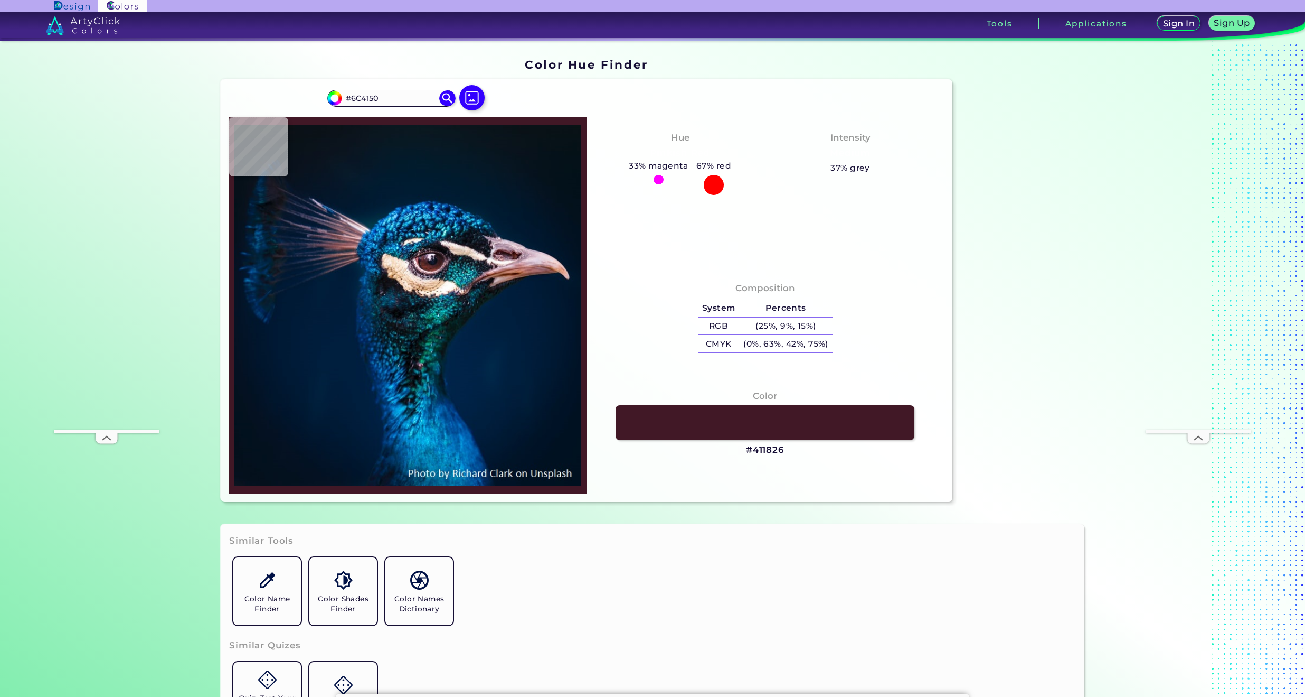
type input "#411826"
type input "#592e39"
type input "#592E39"
type input "#7e5b67"
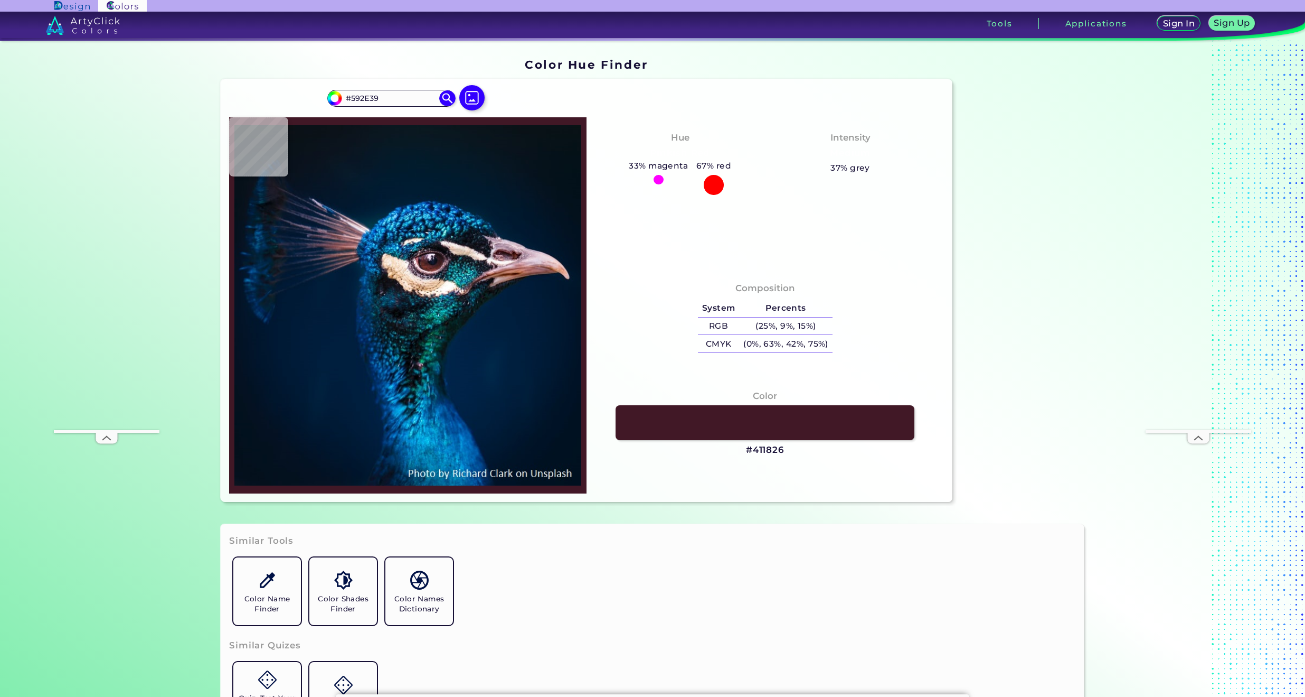
type input "#7E5B67"
type input "#d7cad3"
type input "#D7CAD3"
type input "#dad0db"
type input "#DAD0DB"
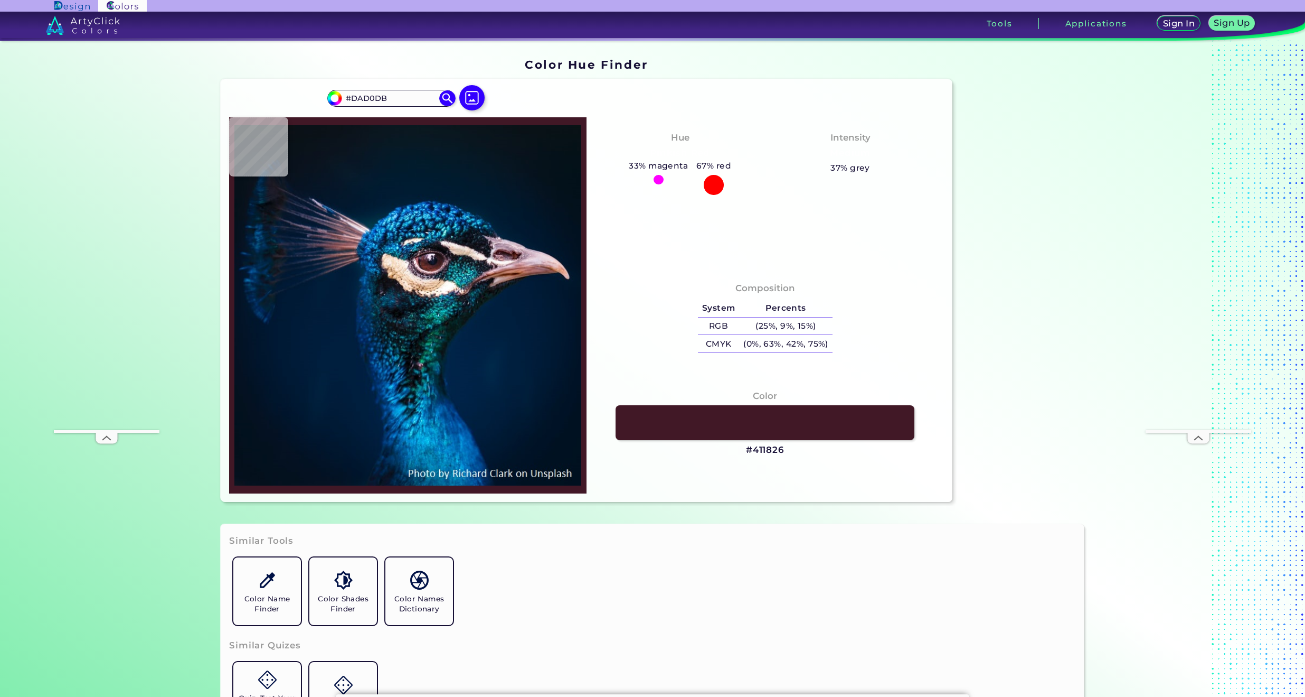
type input "#bdb4bf"
type input "#BDB4BF"
type input "#68606d"
type input "#68606D"
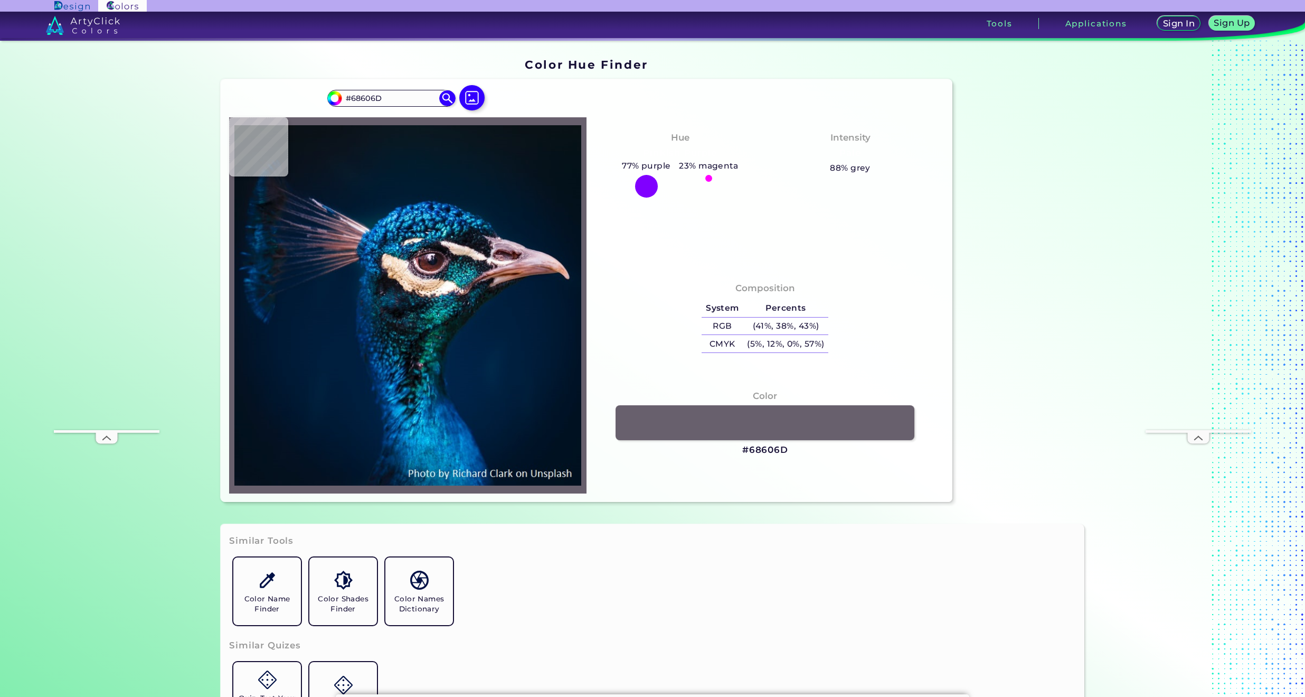
type input "#443e4c"
type input "#443E4C"
type input "#201a28"
type input "#201A28"
type input "#6c5462"
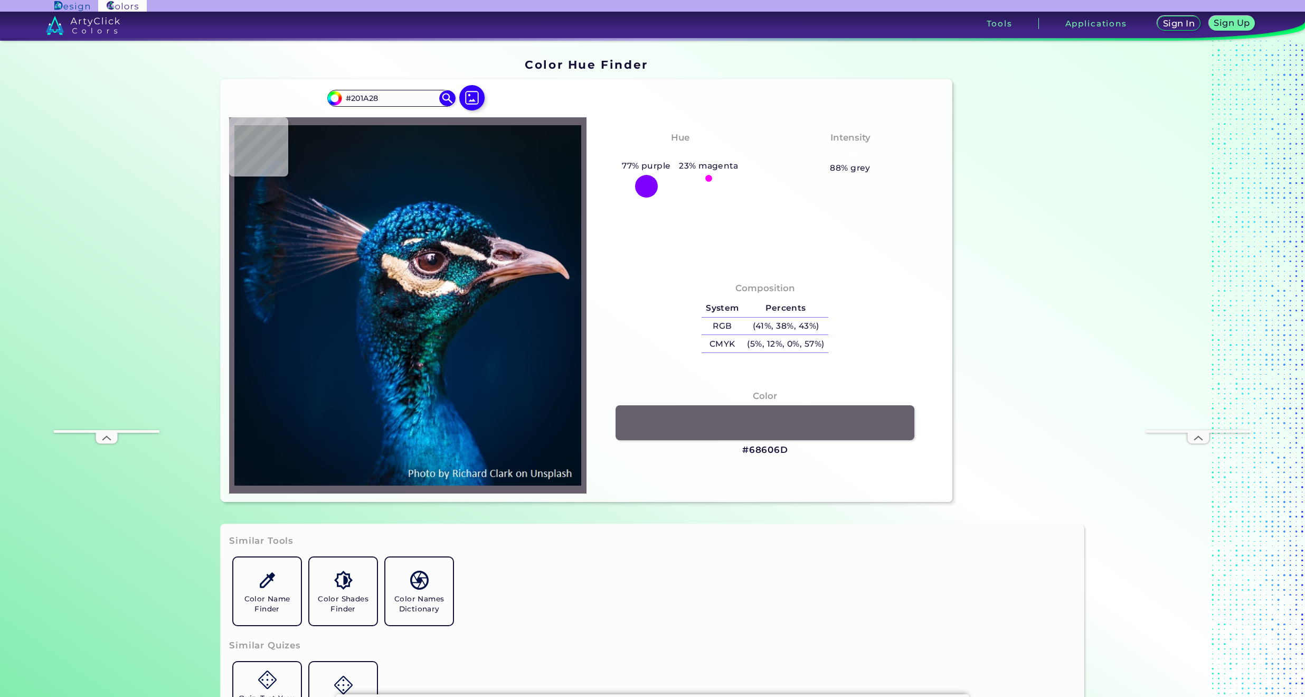
type input "#6C5462"
type input "#4c2e3d"
type input "#4C2E3D"
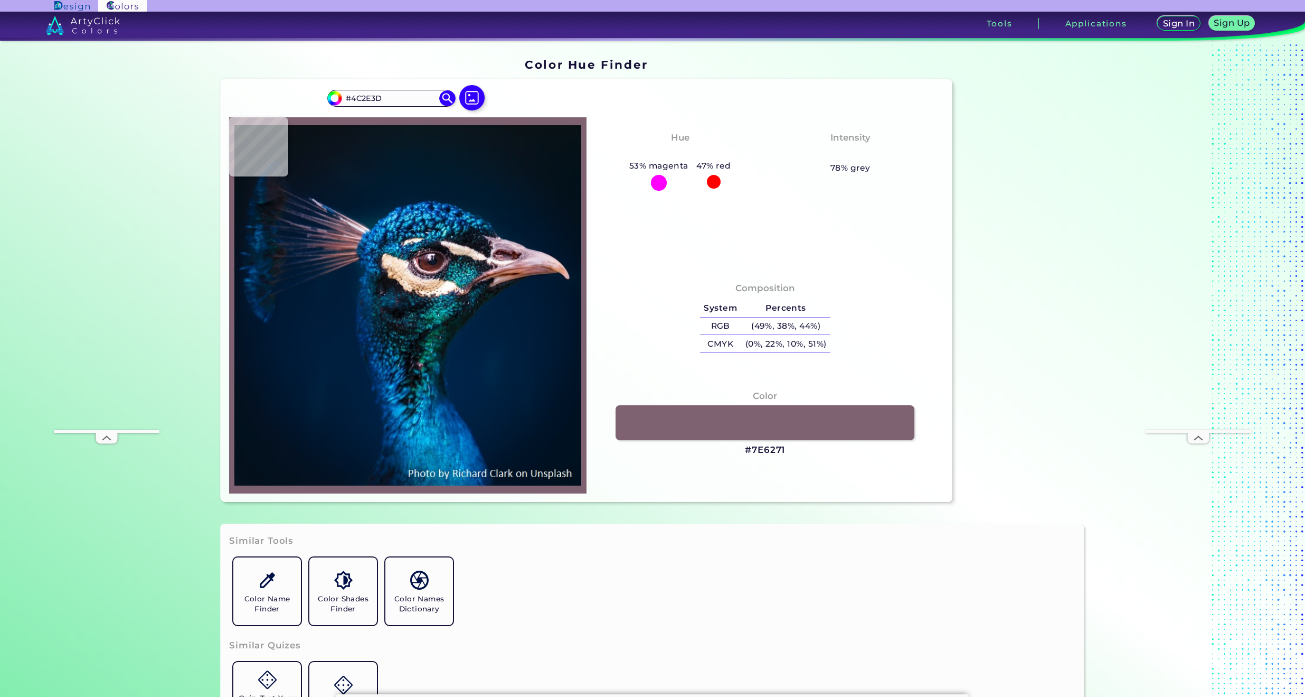
type input "#7e6271"
type input "#7E6271"
type input "#311625"
type input "#7c6170"
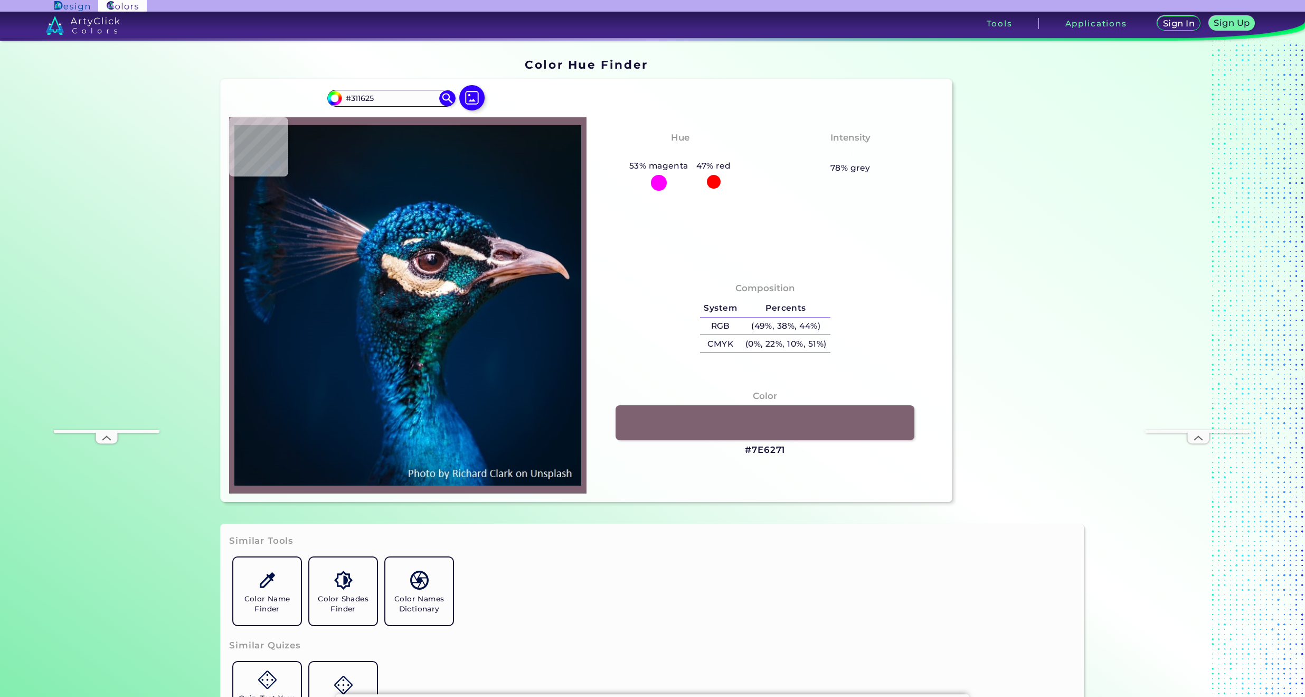
type input "#7C6170"
type input "#aa909d"
type input "#AA909D"
type input "#a48b98"
type input "#A48B98"
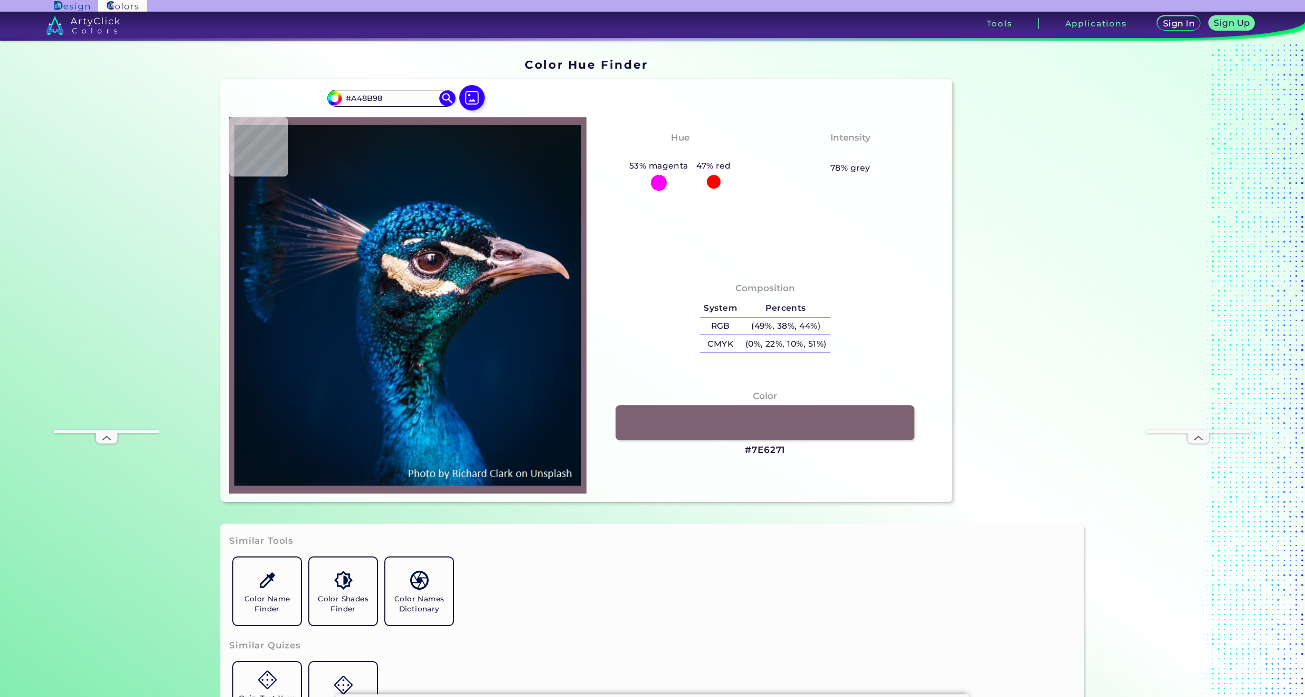
type input "#846c79"
type input "#846C79"
type input "#9a808d"
type input "#9A808D"
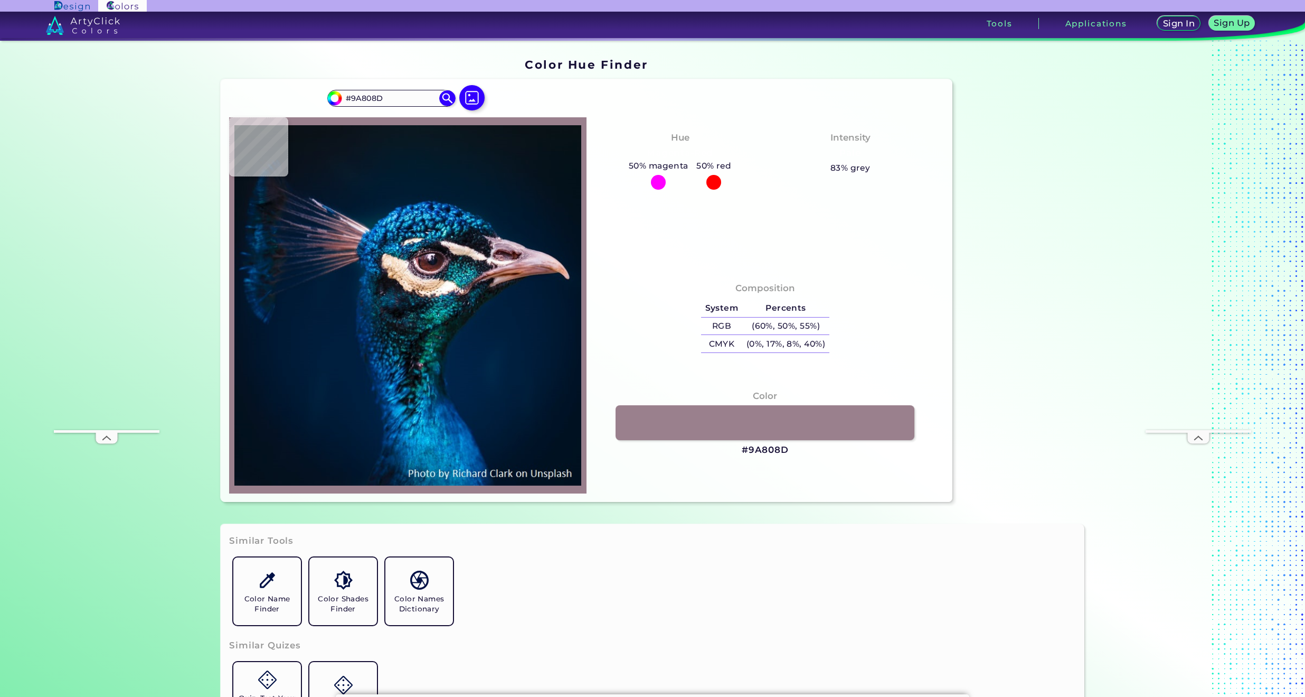
type input "#523945"
type input "#705963"
type input "#ebd5e1"
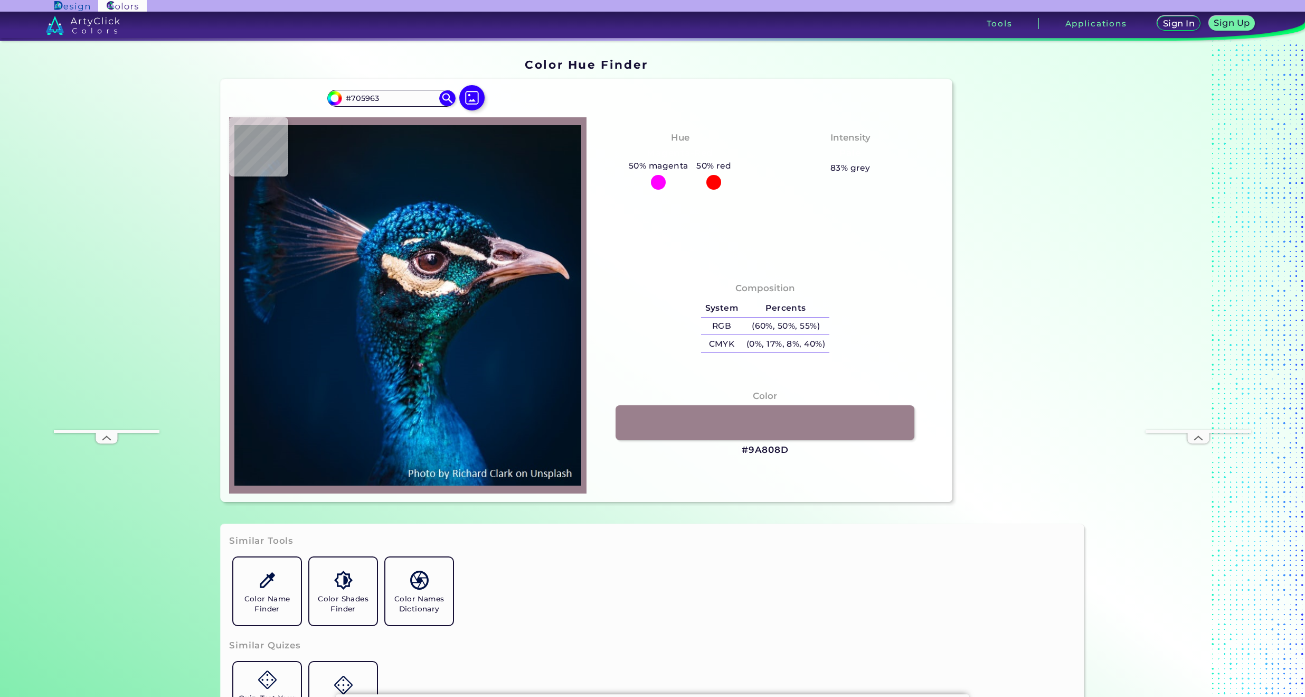
type input "#EBD5E1"
type input "#68535e"
type input "#68535E"
type input "#82707c"
type input "#82707C"
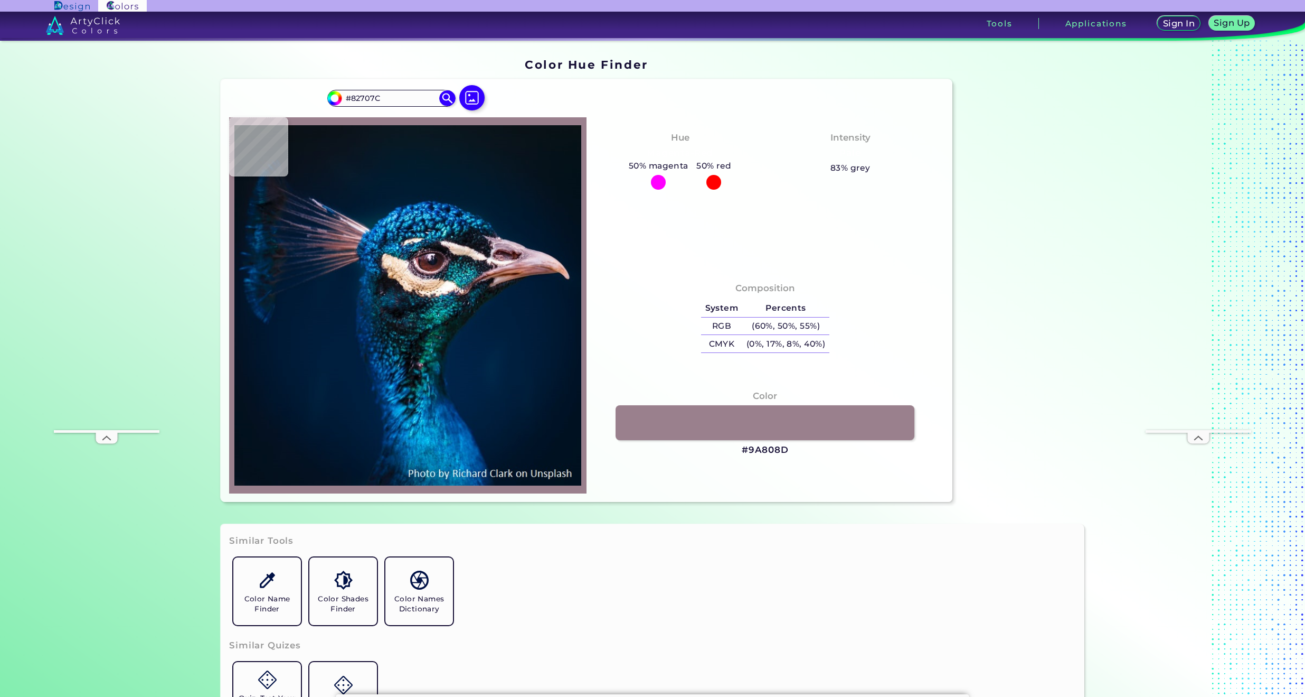
type input "#ccb9c5"
type input "#CCB9C5"
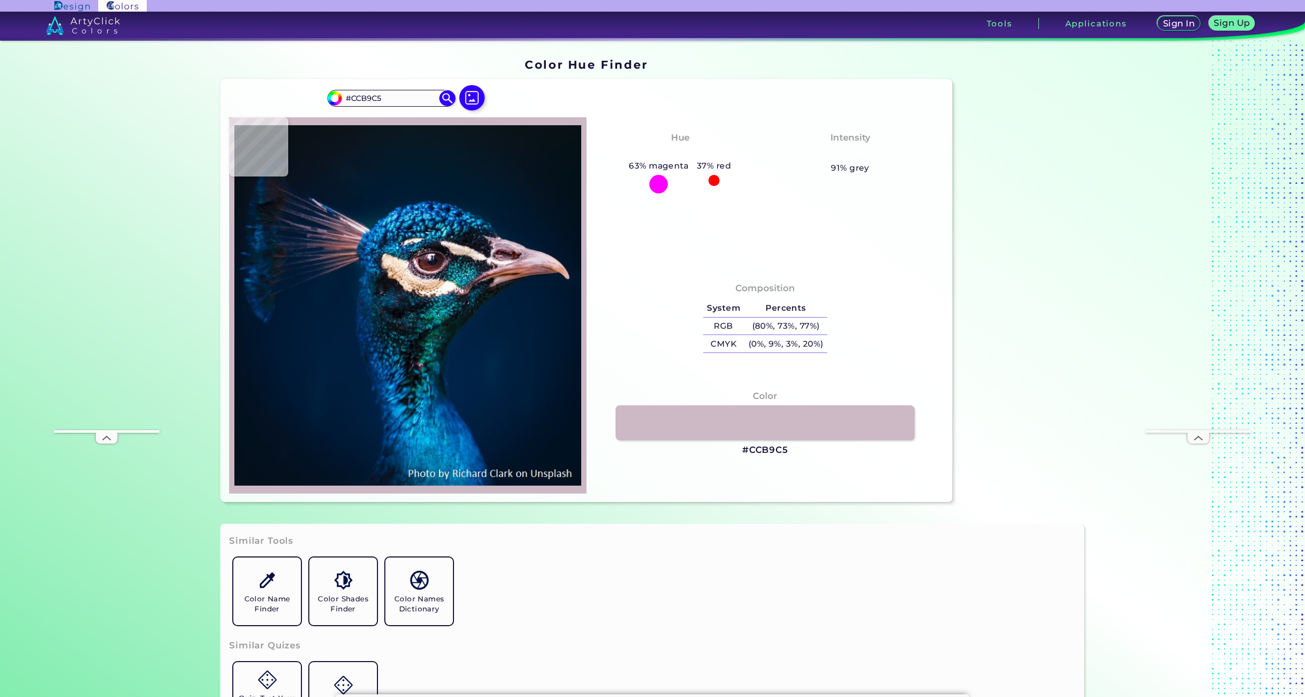
type input "#bfacba"
type input "#BFACBA"
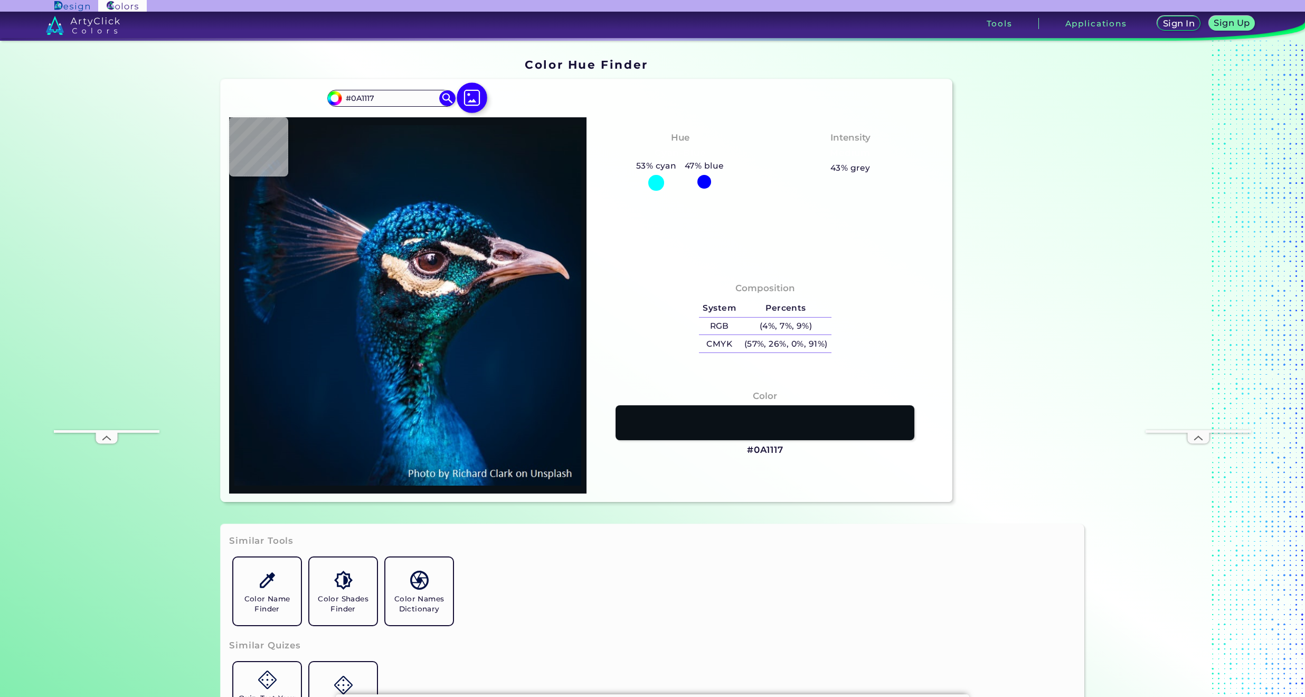
click at [463, 94] on img at bounding box center [472, 97] width 31 height 31
click at [0, 0] on input "file" at bounding box center [0, 0] width 0 height 0
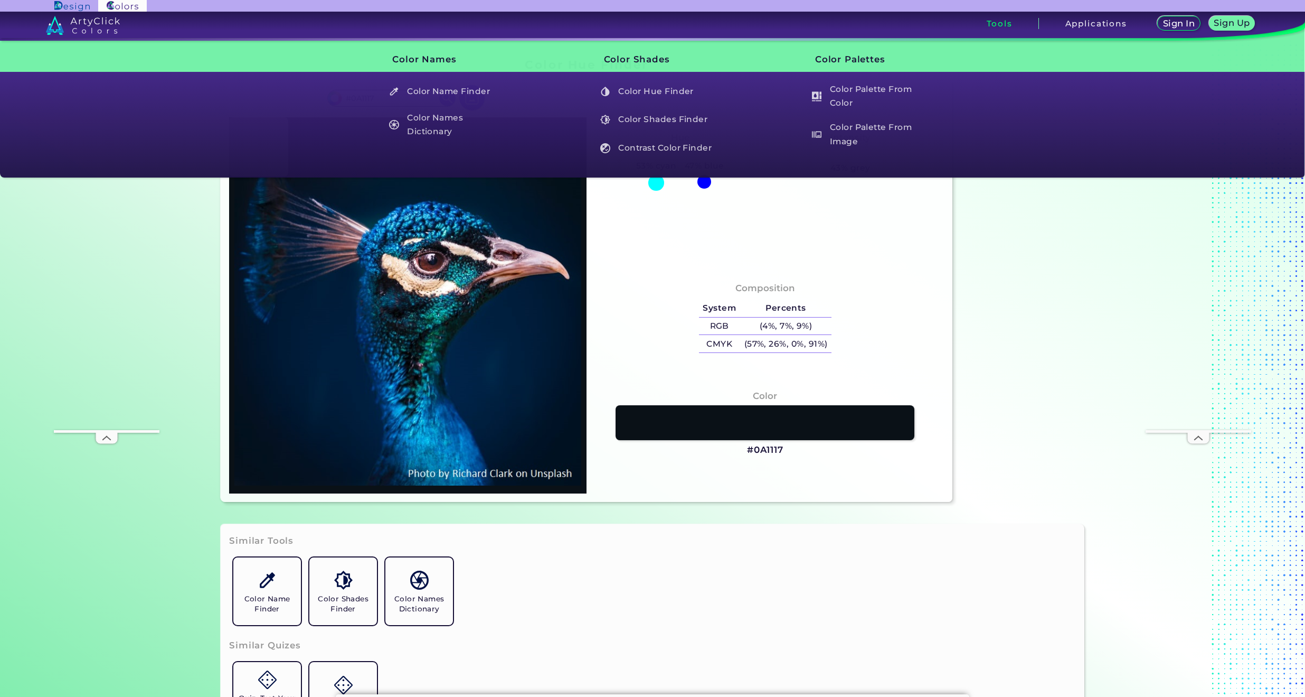
click at [995, 21] on h3 "Tools" at bounding box center [1000, 24] width 26 height 8
click at [1001, 27] on h3 "Tools" at bounding box center [1000, 24] width 26 height 8
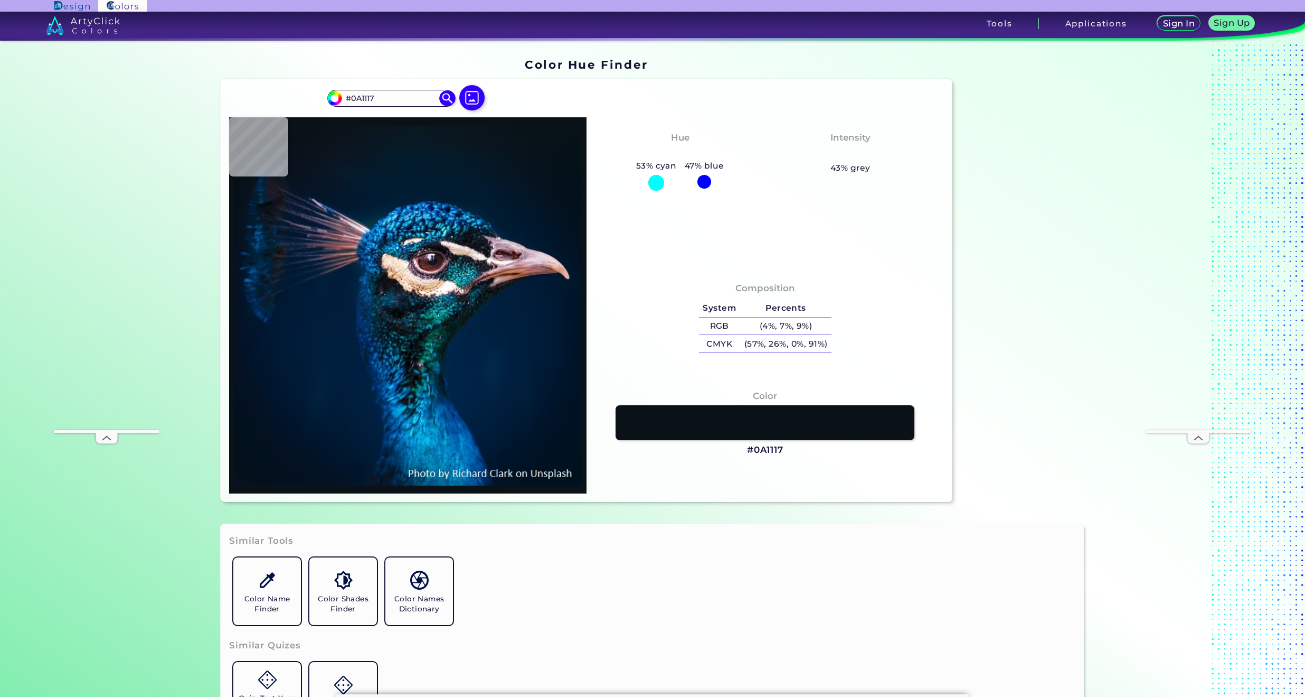
click at [1001, 27] on h3 "Tools" at bounding box center [1000, 24] width 26 height 8
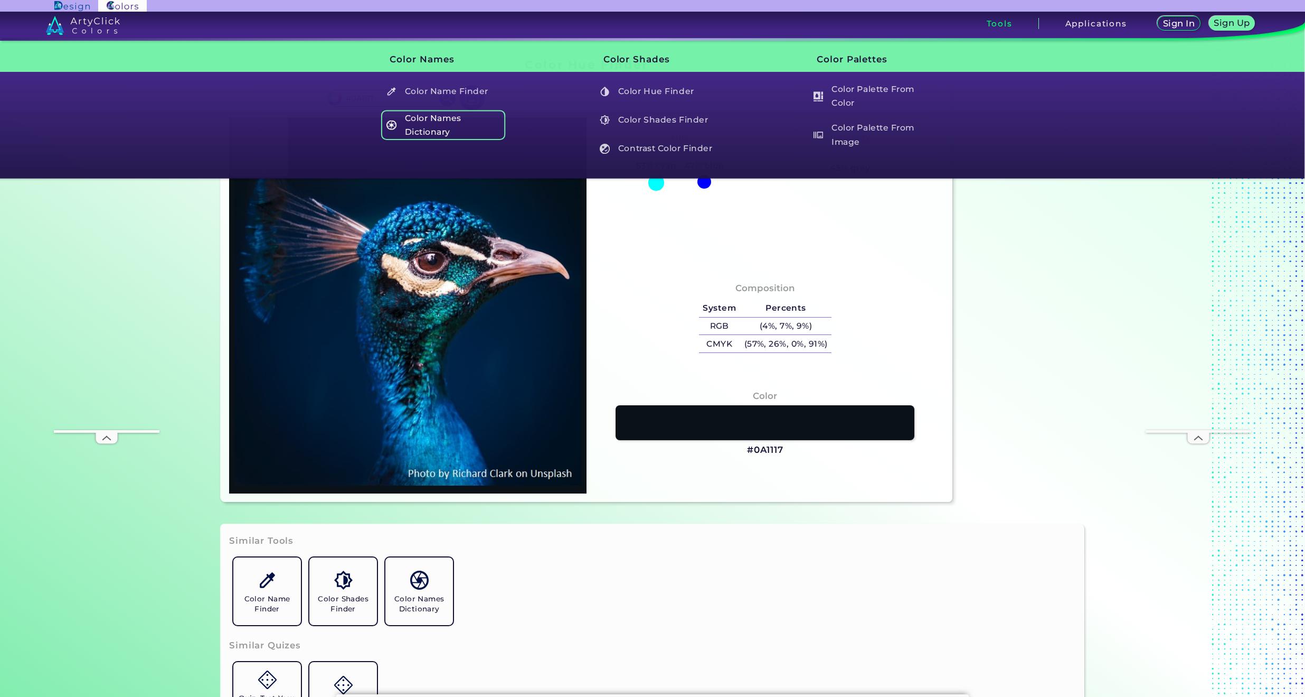
click at [447, 117] on h5 "Color Names Dictionary" at bounding box center [443, 125] width 124 height 30
